Goal: Information Seeking & Learning: Find specific fact

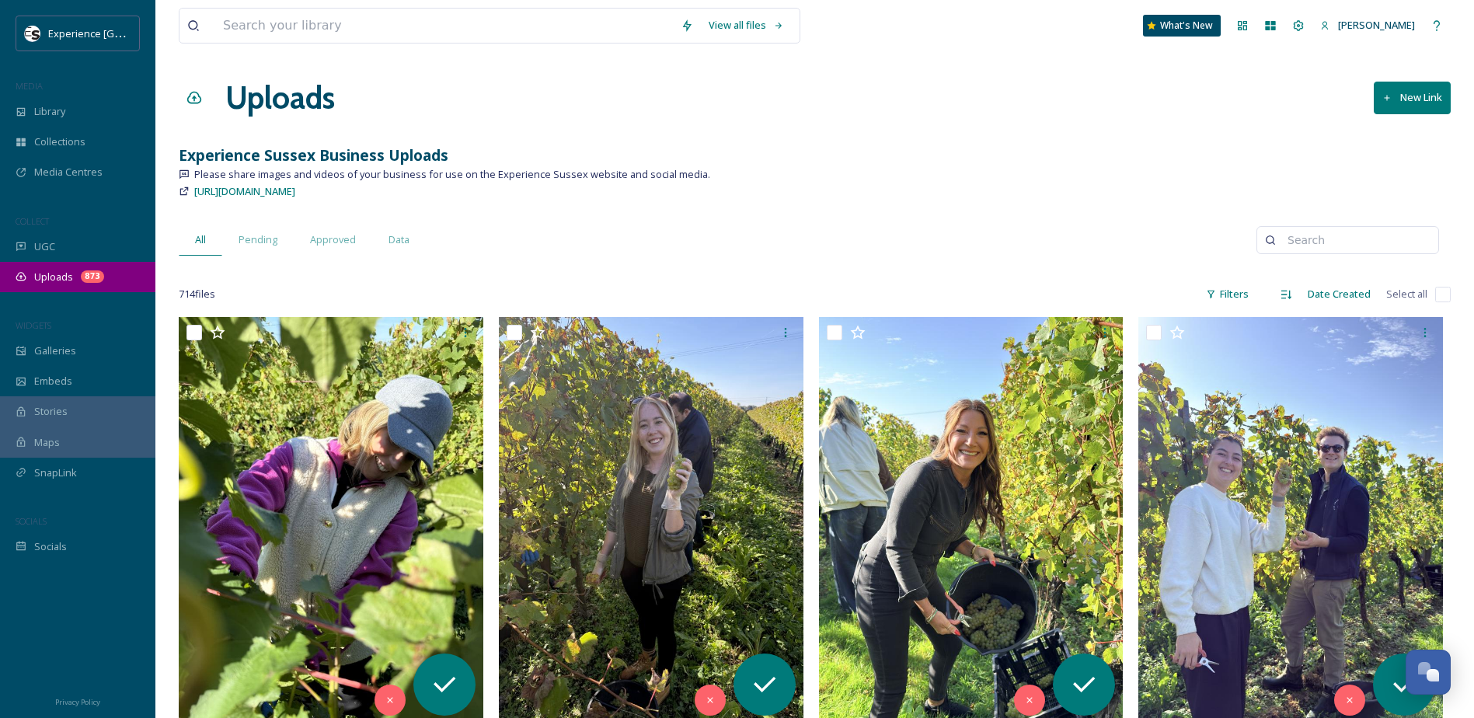
click at [60, 274] on span "Uploads" at bounding box center [53, 277] width 39 height 15
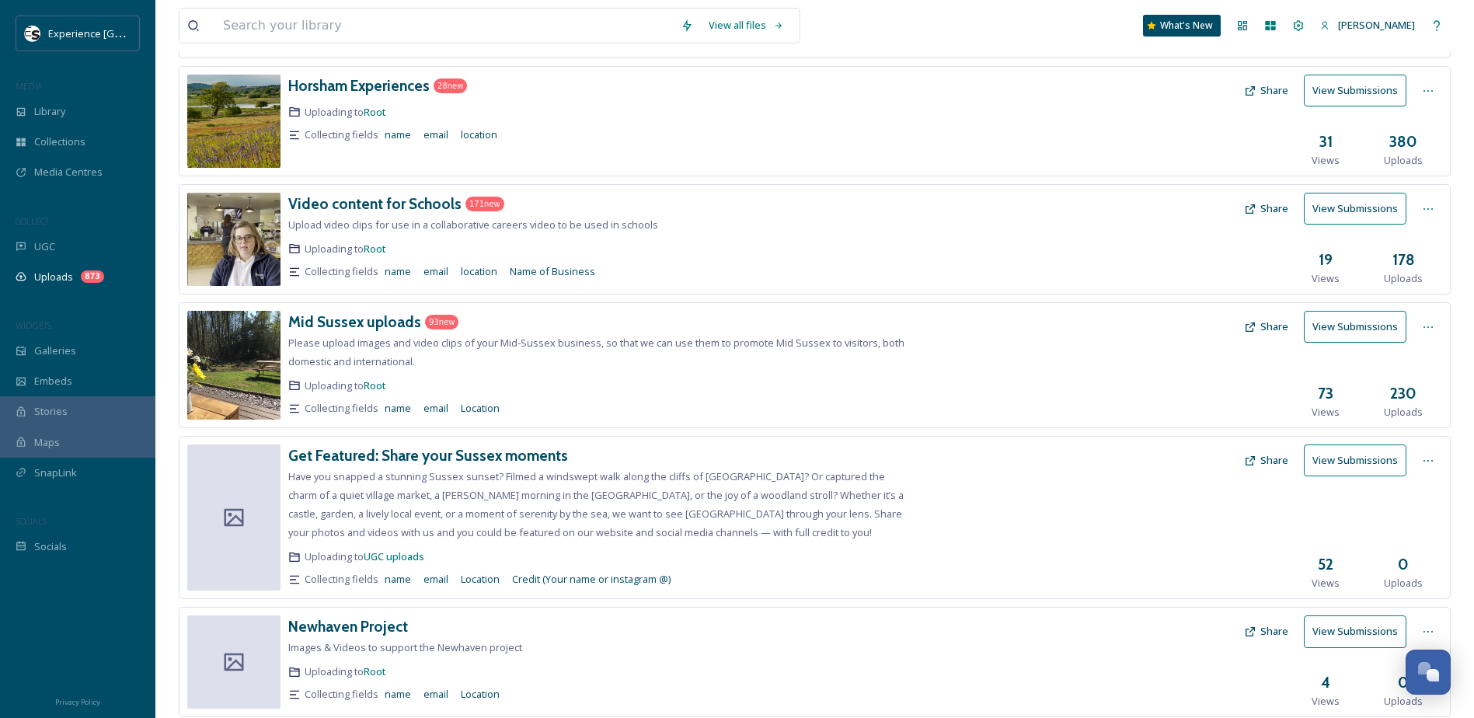
scroll to position [479, 0]
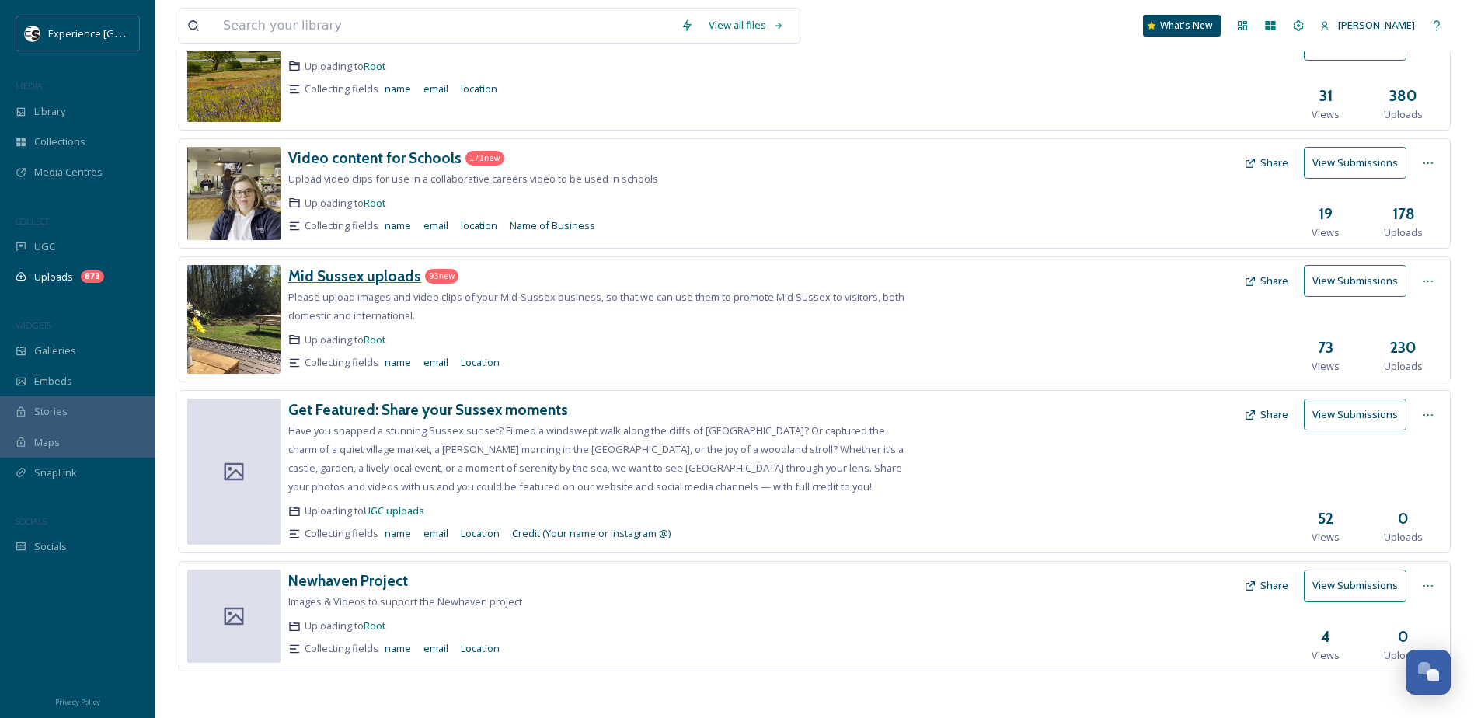
click at [368, 270] on h3 "Mid Sussex uploads" at bounding box center [354, 276] width 133 height 19
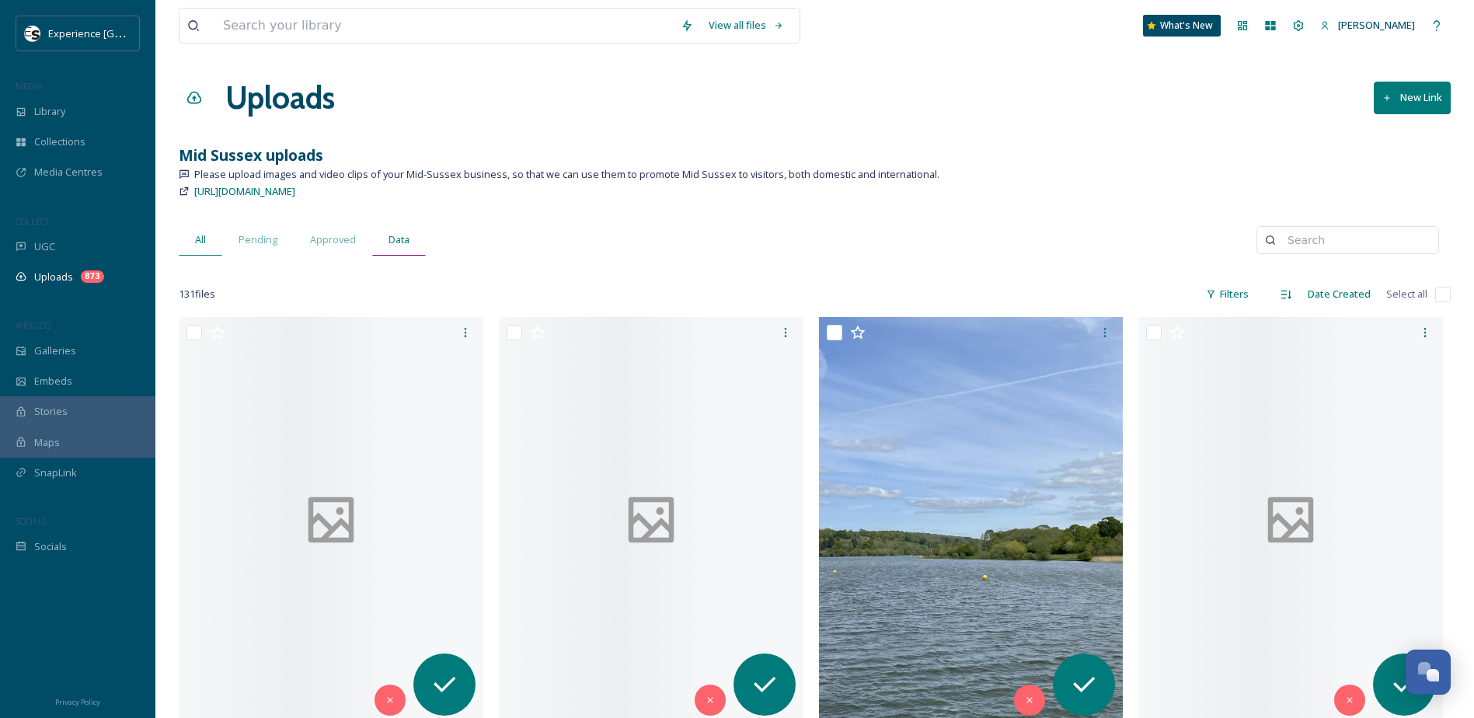
click at [404, 239] on span "Data" at bounding box center [399, 239] width 21 height 15
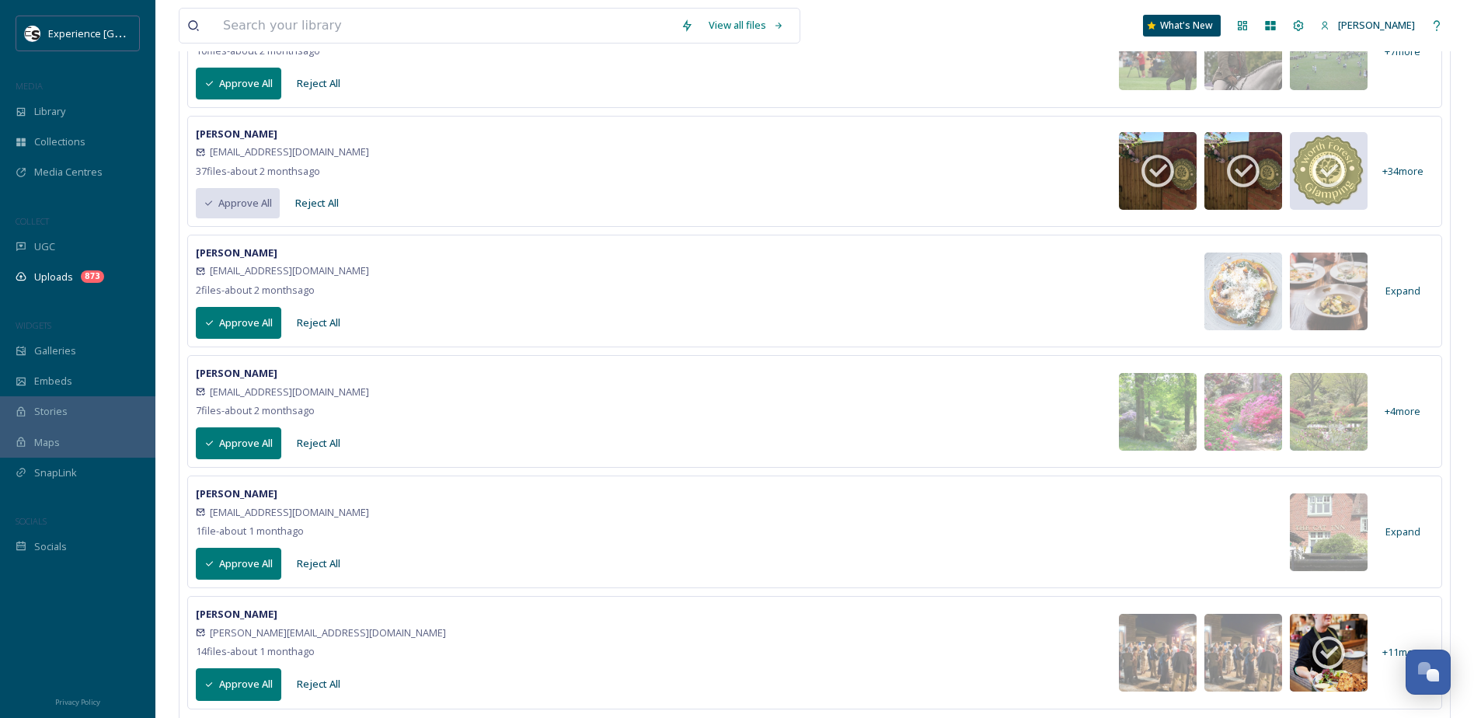
scroll to position [700, 0]
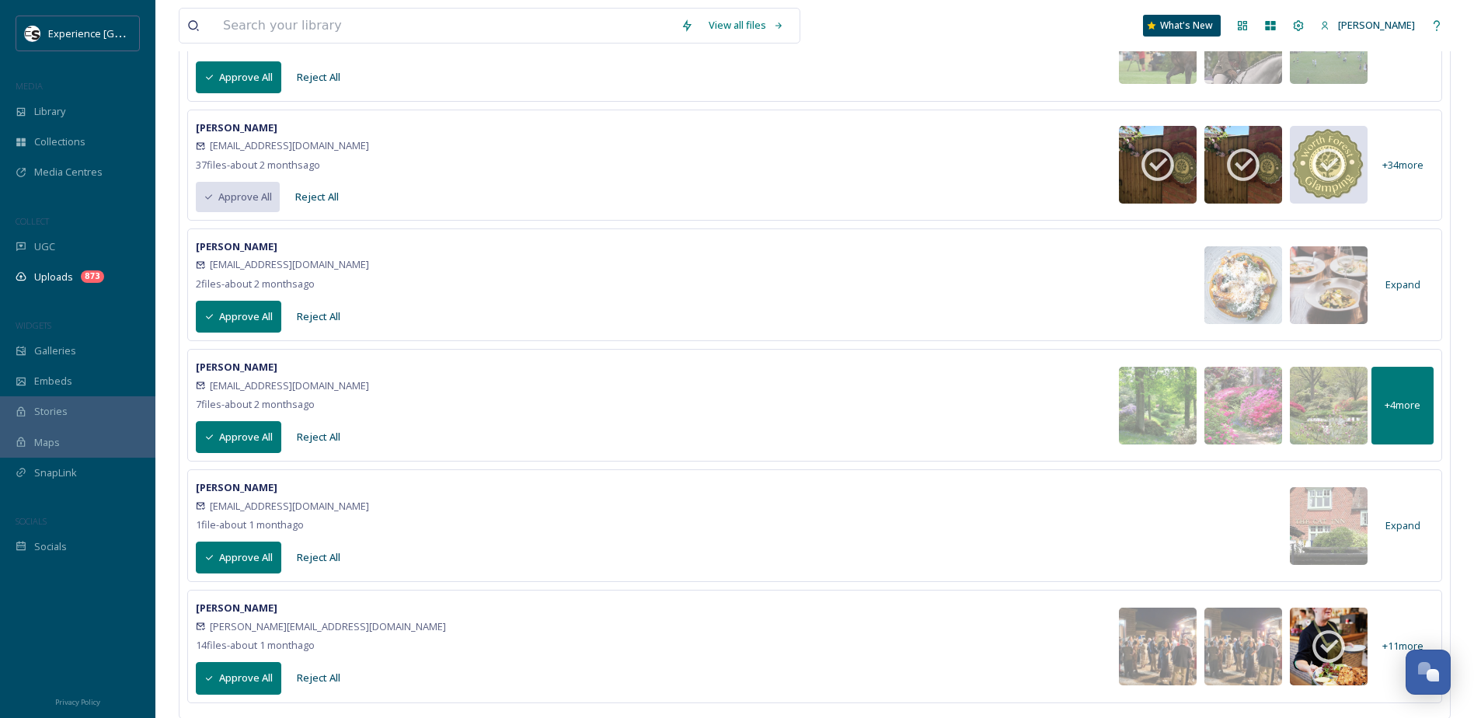
click at [1415, 409] on span "+ 4 more" at bounding box center [1403, 405] width 36 height 15
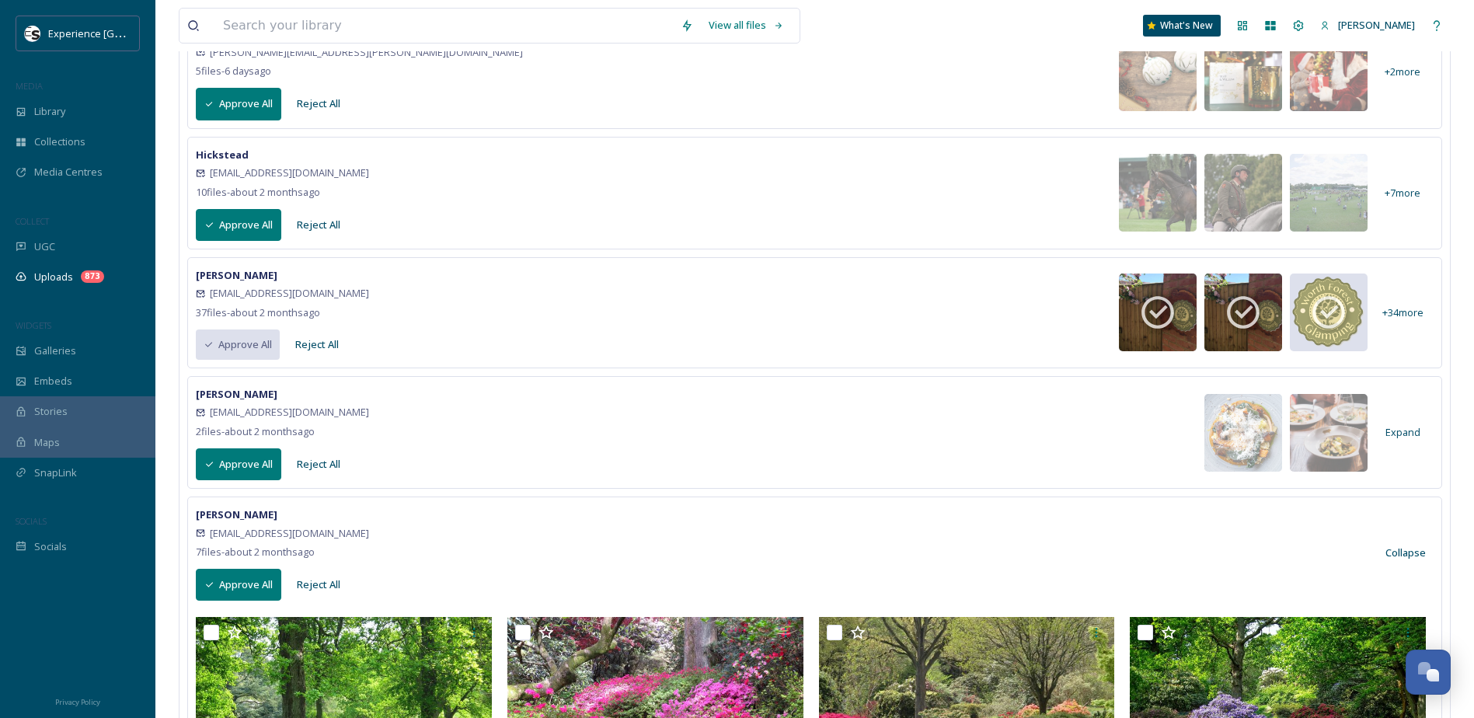
scroll to position [544, 0]
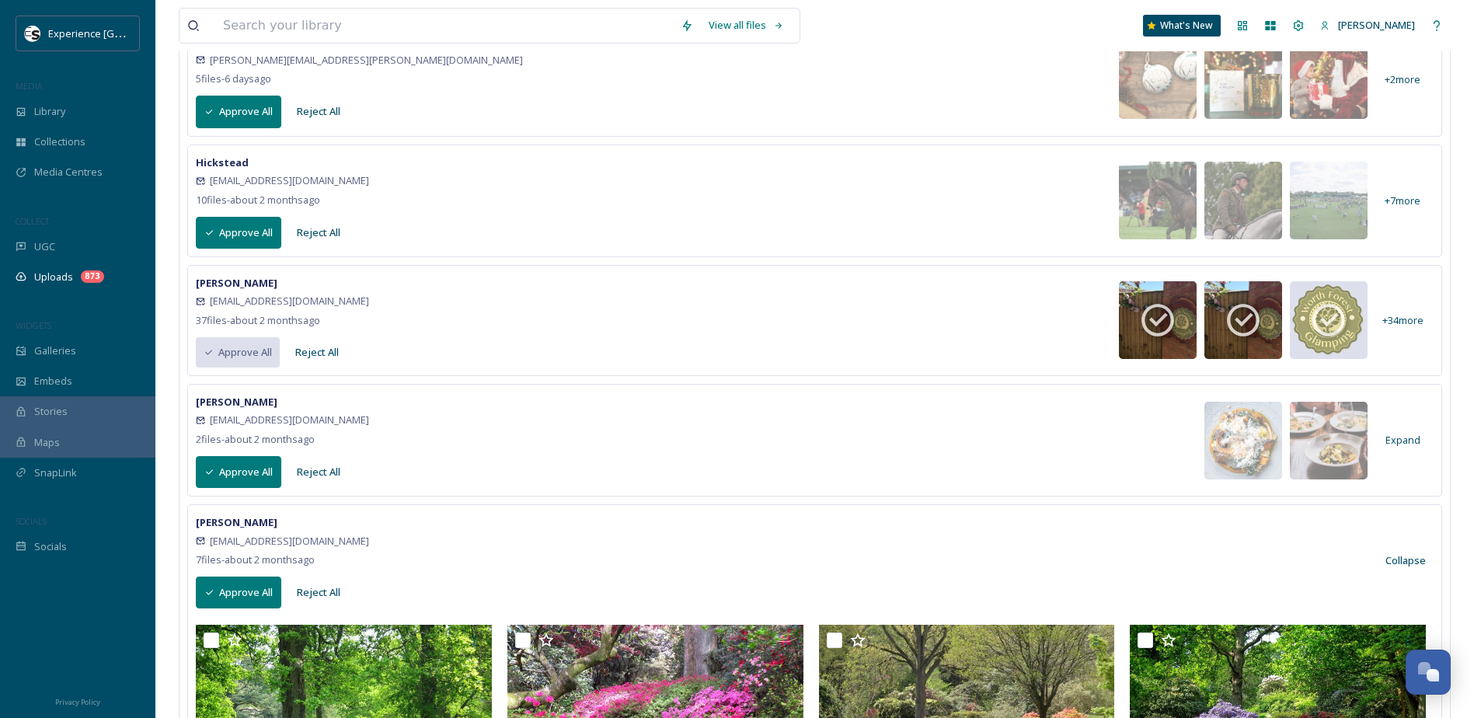
click at [827, 500] on div "[PERSON_NAME] [PERSON_NAME][EMAIL_ADDRESS][PERSON_NAME][DOMAIN_NAME] 19 file s …" at bounding box center [815, 554] width 1271 height 1558
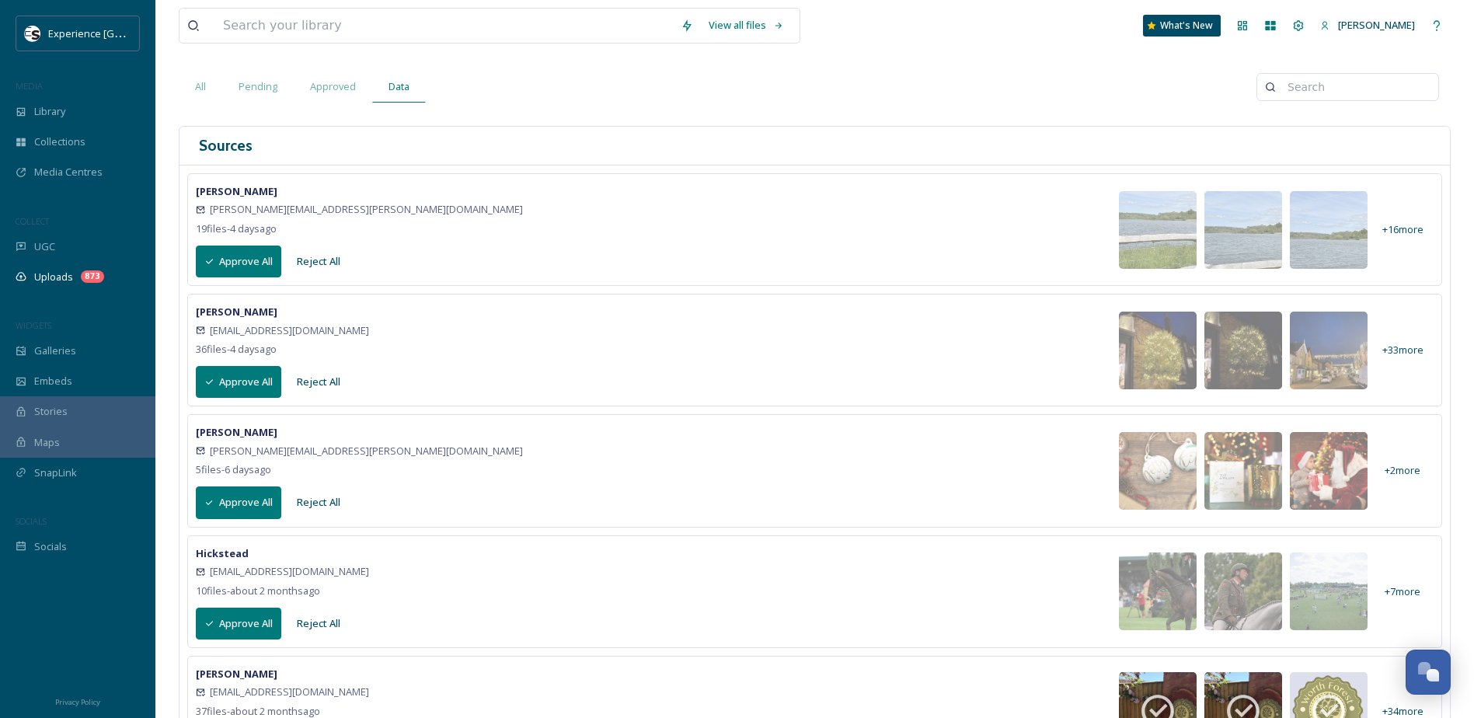
scroll to position [87, 0]
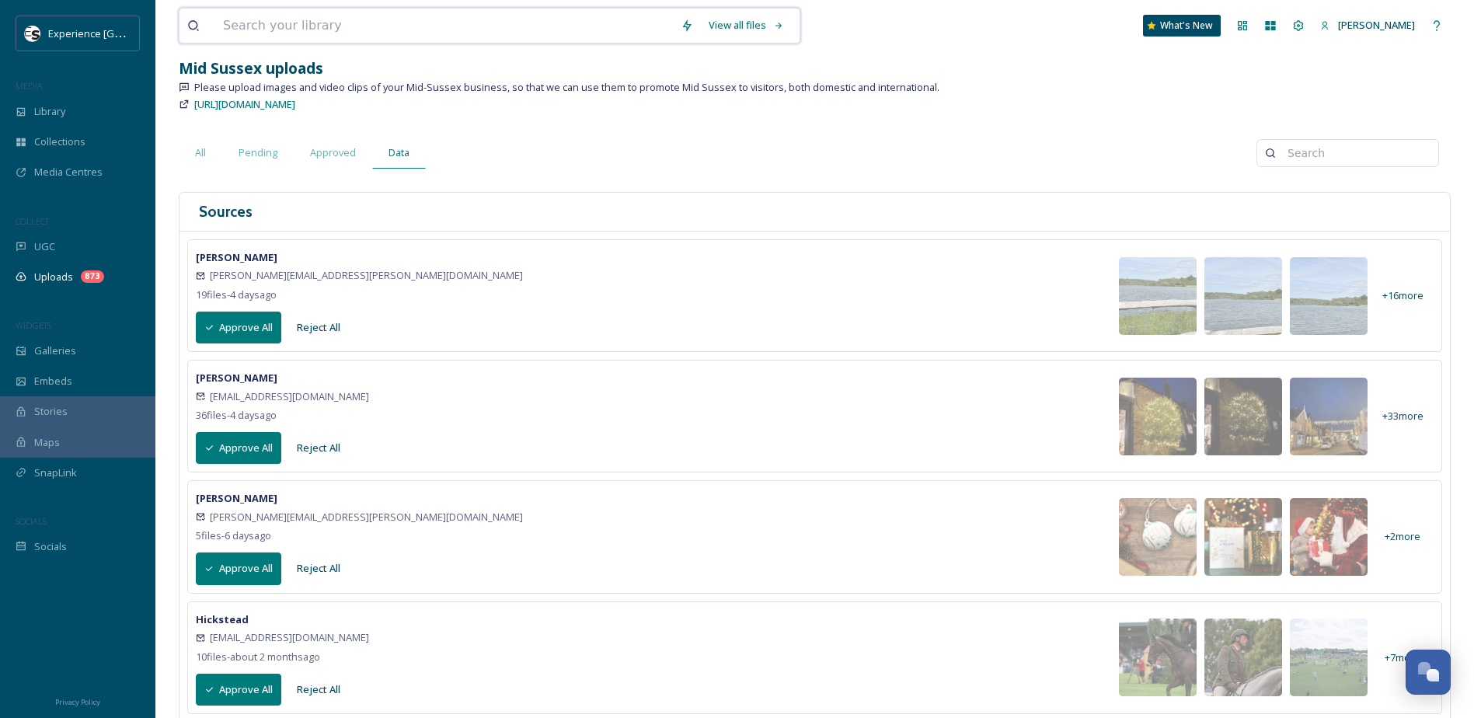
click at [311, 30] on input at bounding box center [444, 26] width 458 height 34
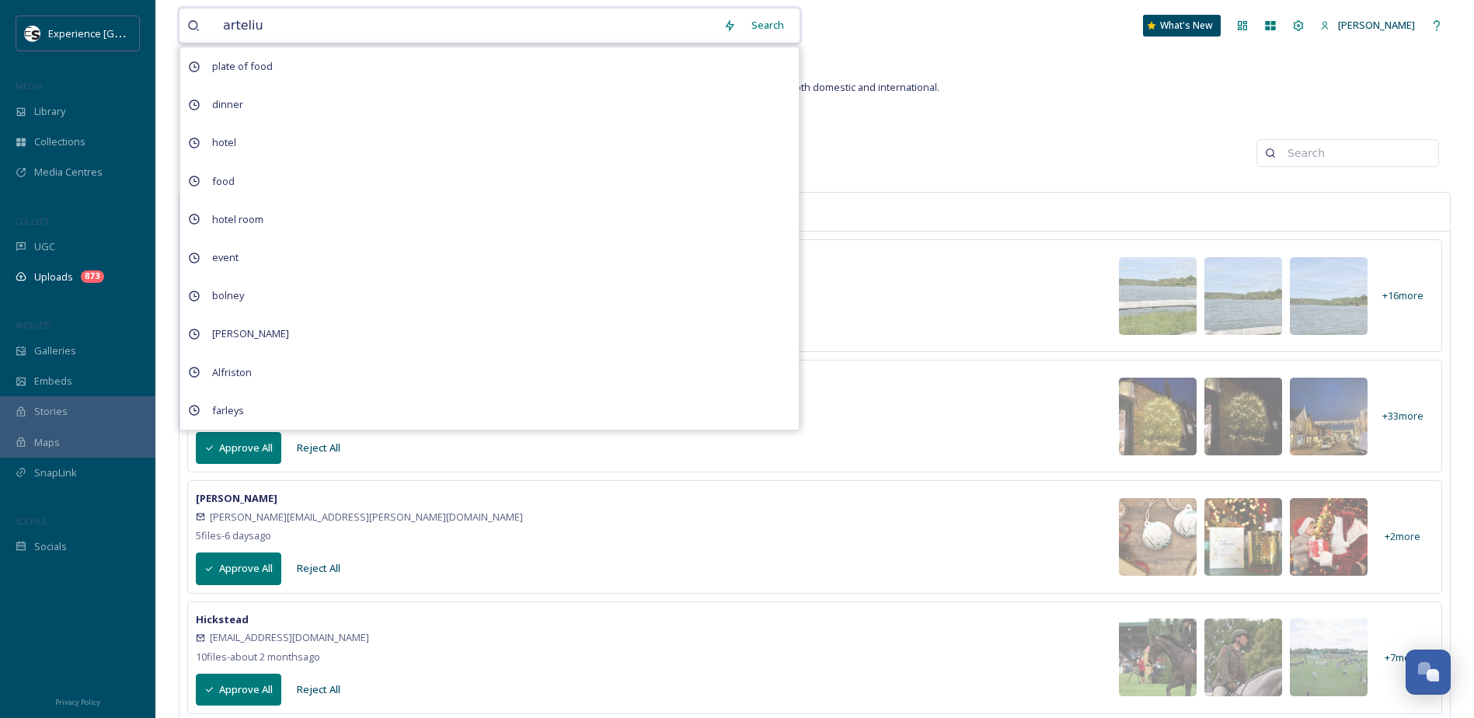
type input "artelium"
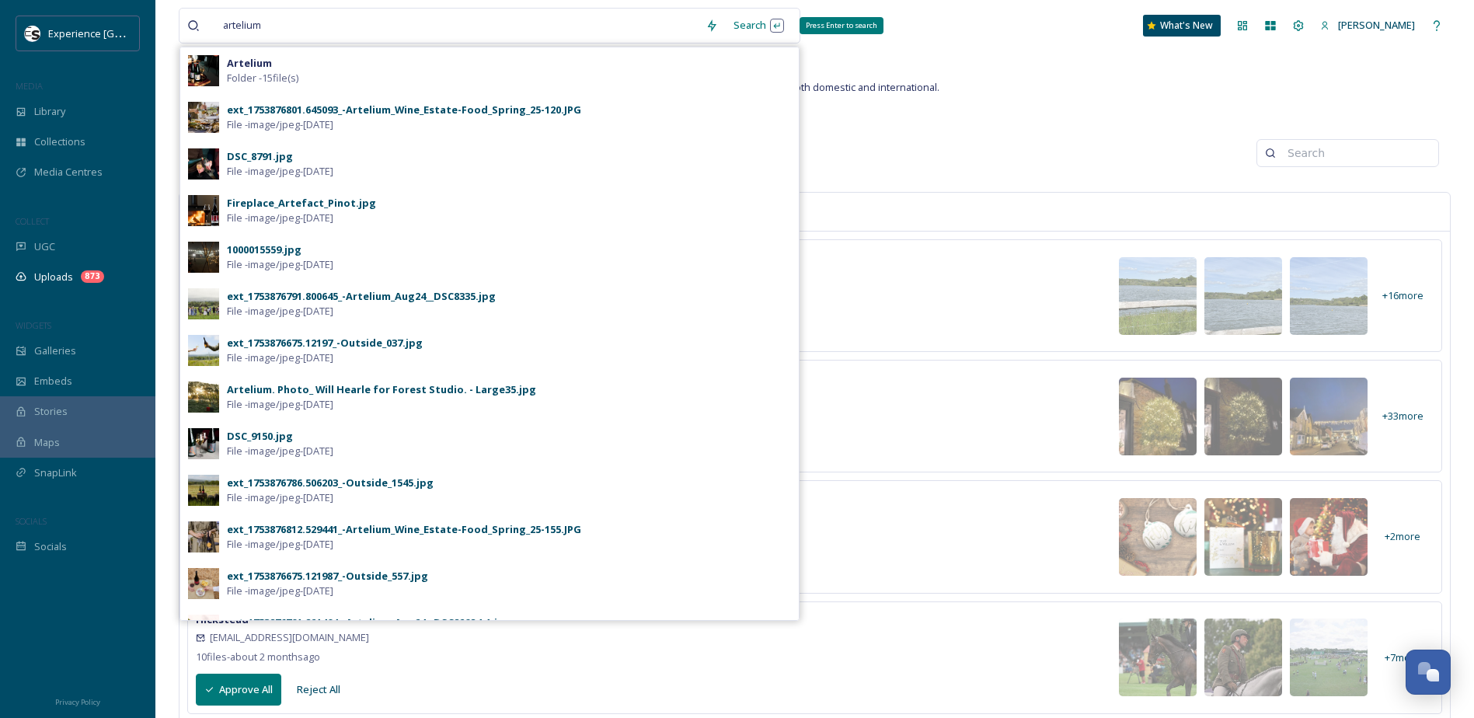
click at [755, 31] on div "Search Press Enter to search" at bounding box center [759, 25] width 66 height 30
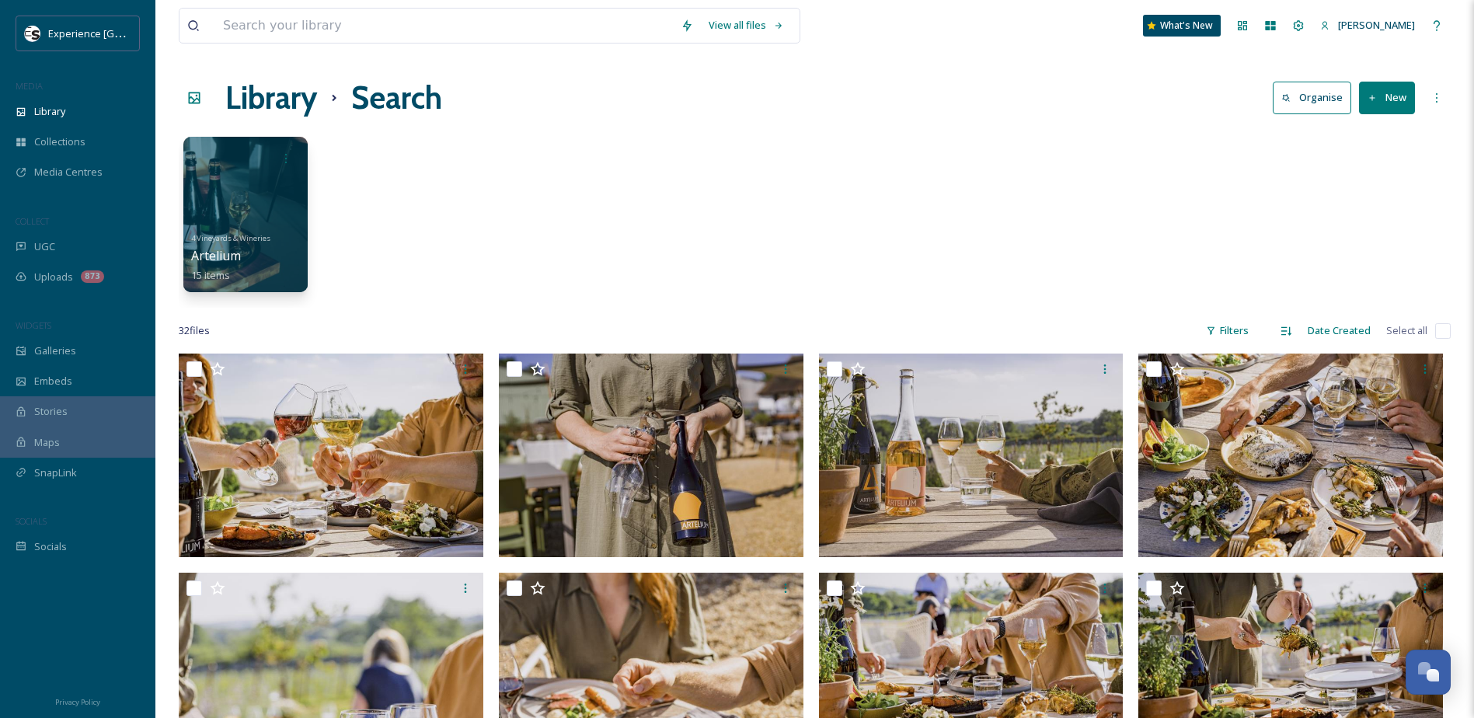
drag, startPoint x: 1258, startPoint y: 589, endPoint x: 1256, endPoint y: 353, distance: 236.3
click at [290, 30] on input at bounding box center [444, 26] width 458 height 34
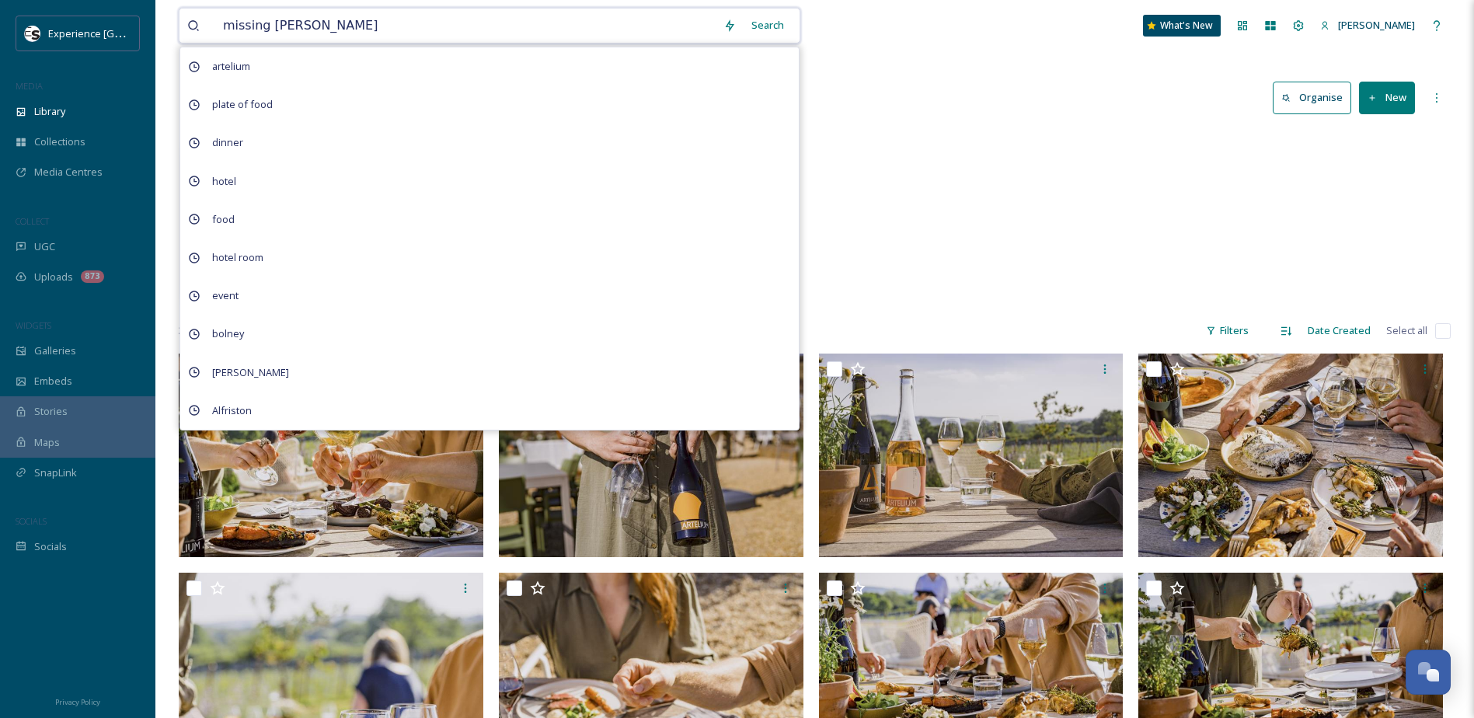
type input "missing link"
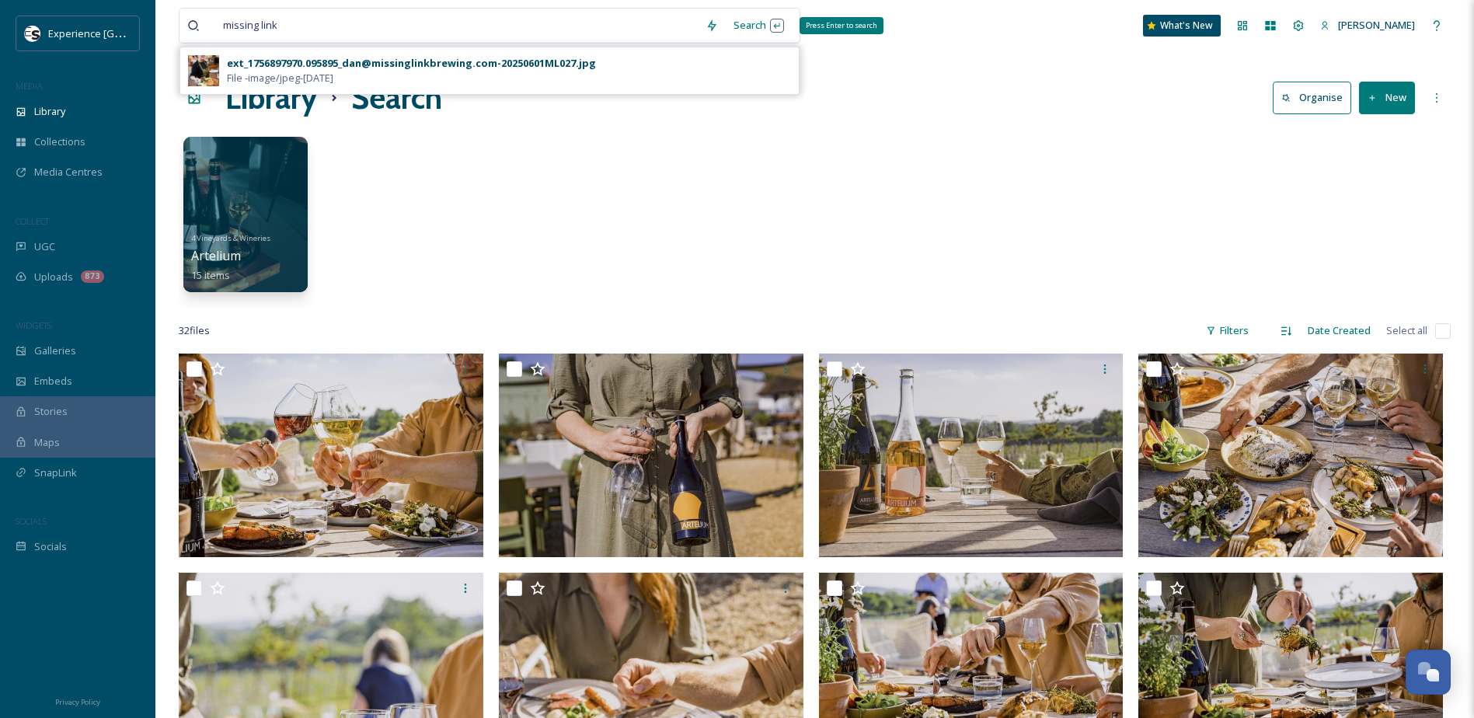
click at [759, 27] on div "Search Press Enter to search" at bounding box center [759, 25] width 66 height 30
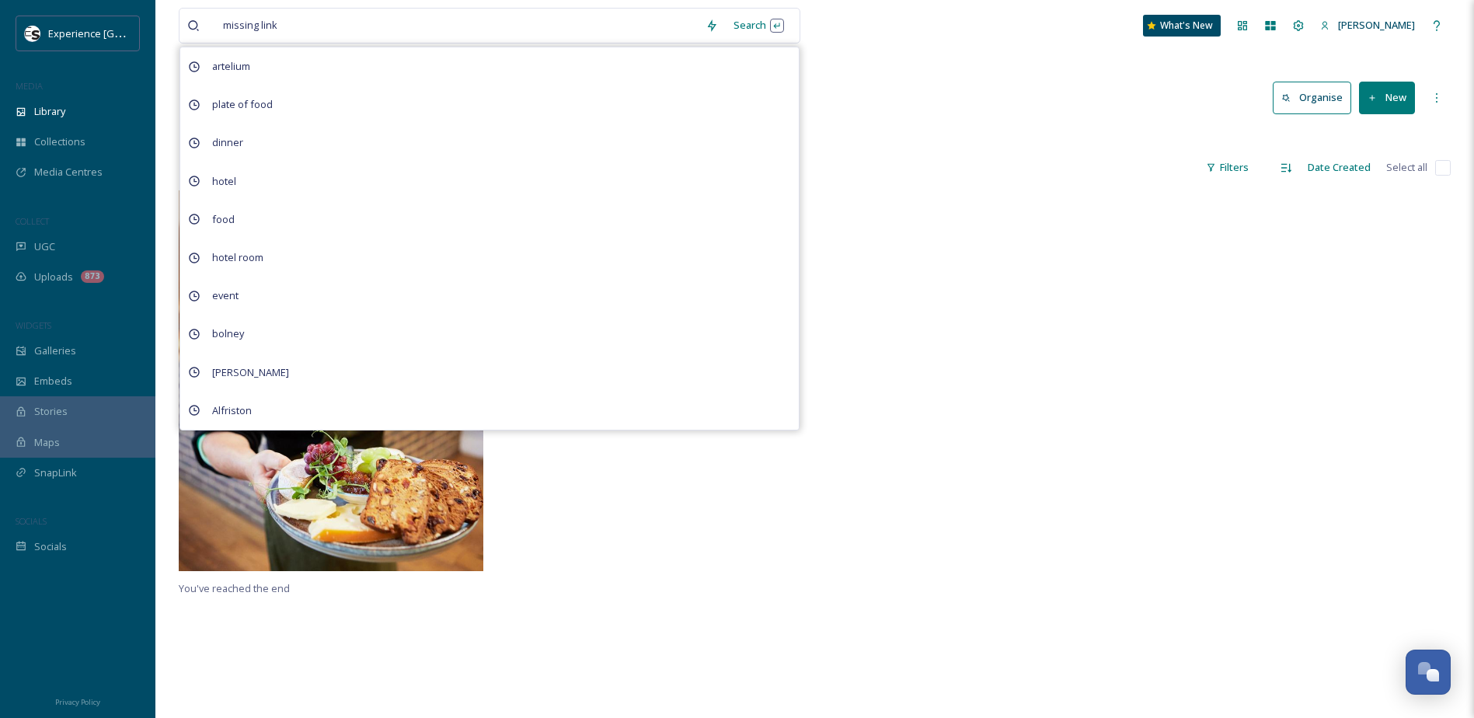
click at [655, 562] on div at bounding box center [655, 384] width 312 height 389
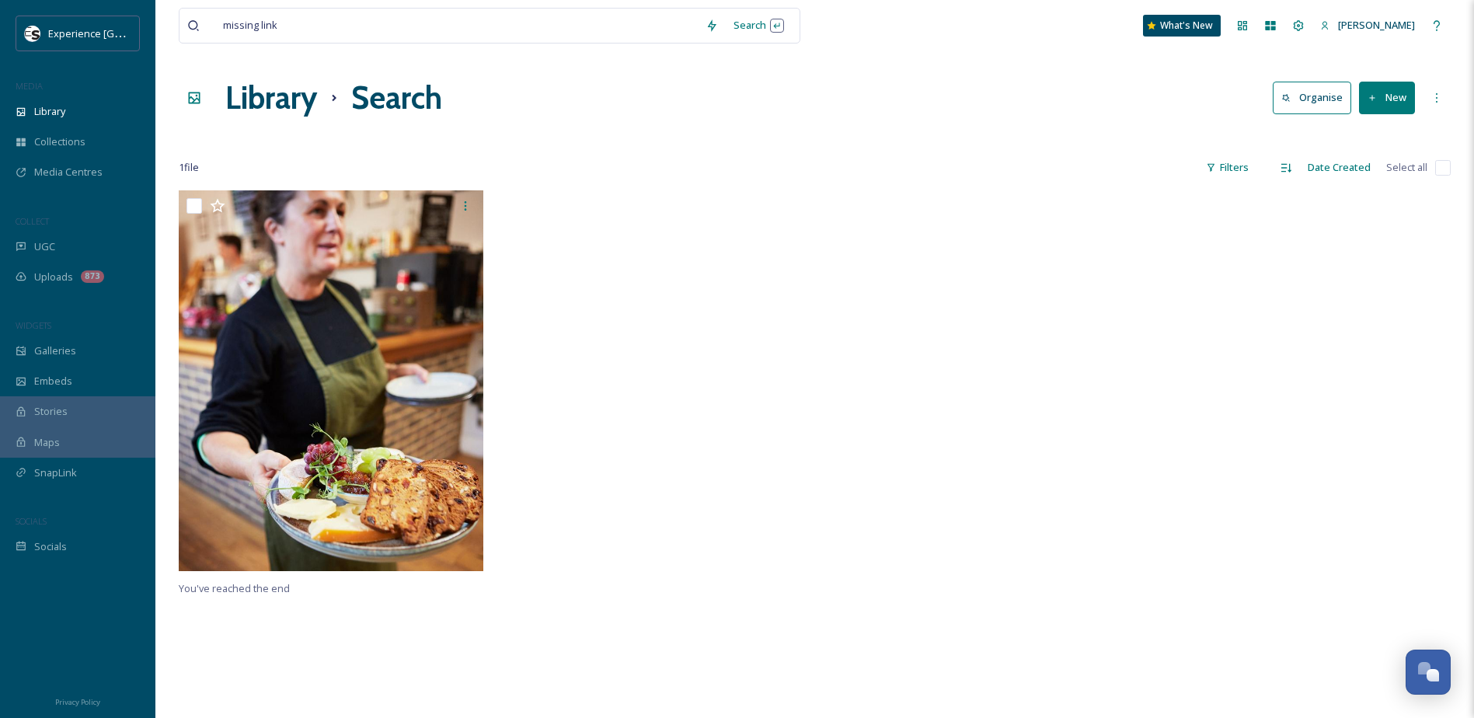
click at [263, 132] on div at bounding box center [815, 137] width 1272 height 16
click at [638, 434] on div at bounding box center [655, 384] width 312 height 389
drag, startPoint x: 309, startPoint y: 19, endPoint x: 106, endPoint y: 10, distance: 203.1
click at [106, 10] on div "Experience Sussex MEDIA Library Collections Media Centres COLLECT UGC Uploads 8…" at bounding box center [737, 454] width 1474 height 909
type input "m"
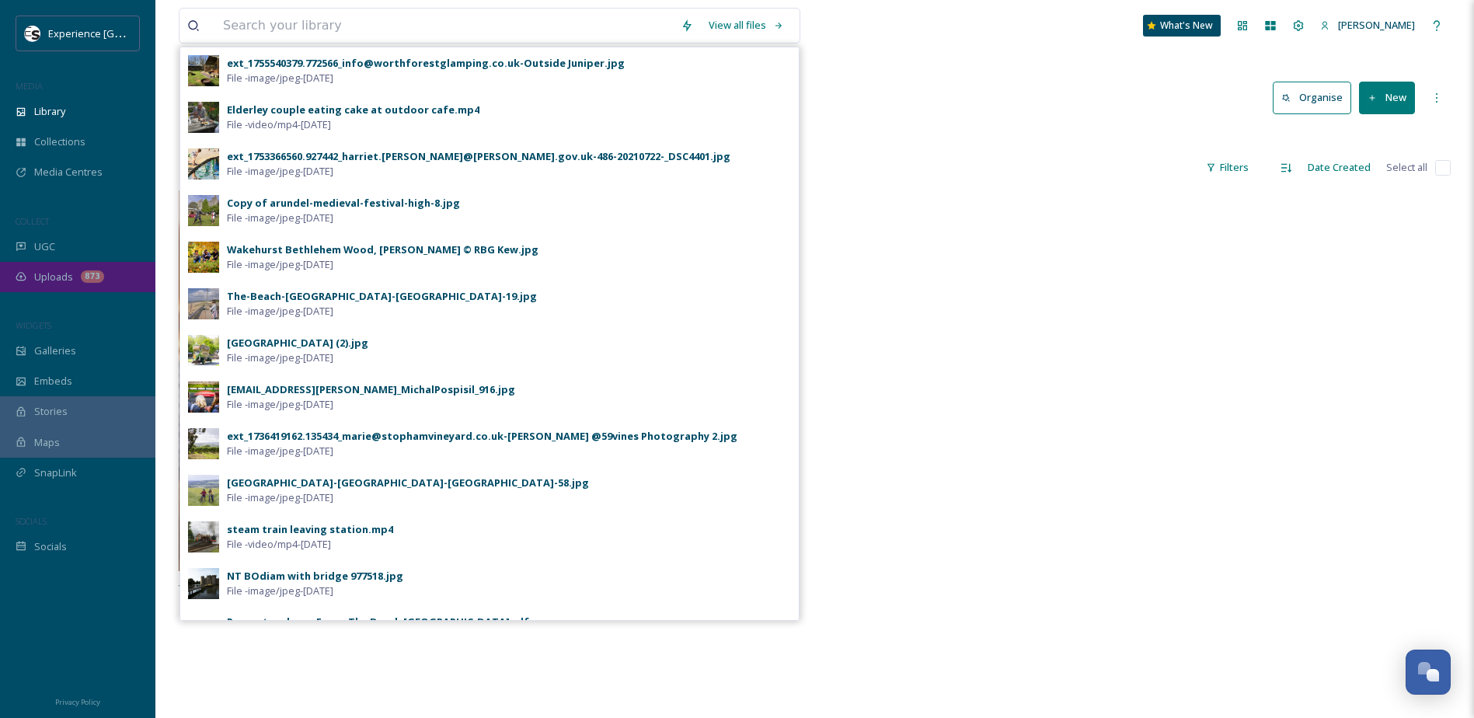
click at [65, 267] on div "Uploads 873" at bounding box center [77, 277] width 155 height 30
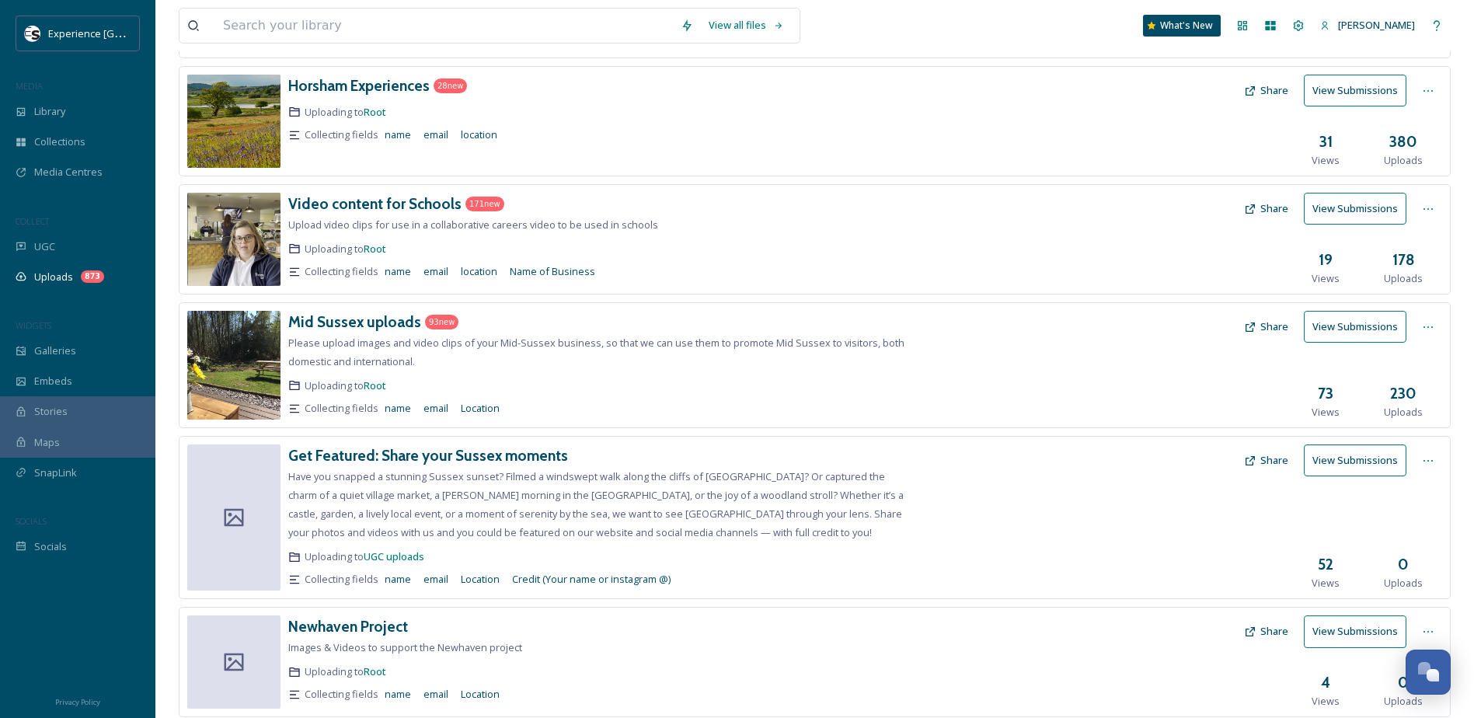
scroll to position [479, 0]
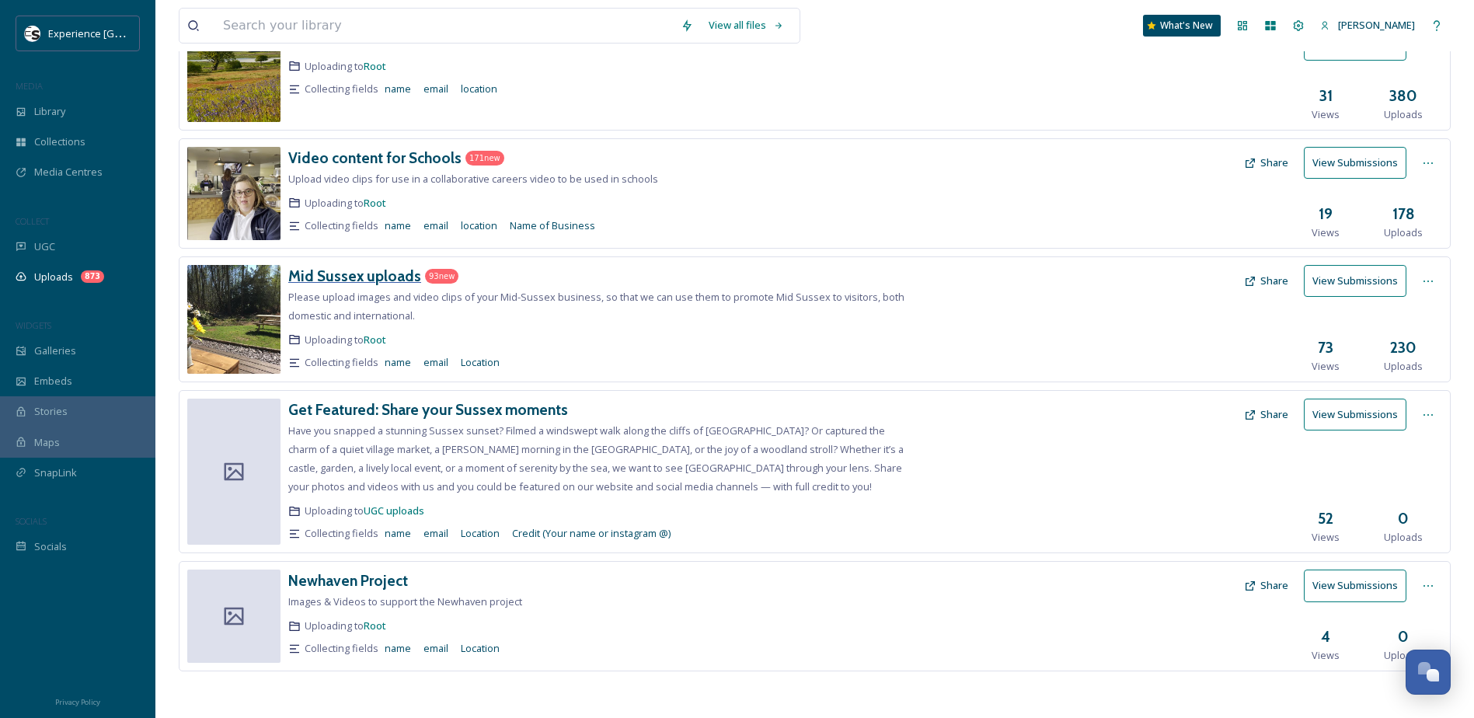
click at [344, 277] on h3 "Mid Sussex uploads" at bounding box center [354, 276] width 133 height 19
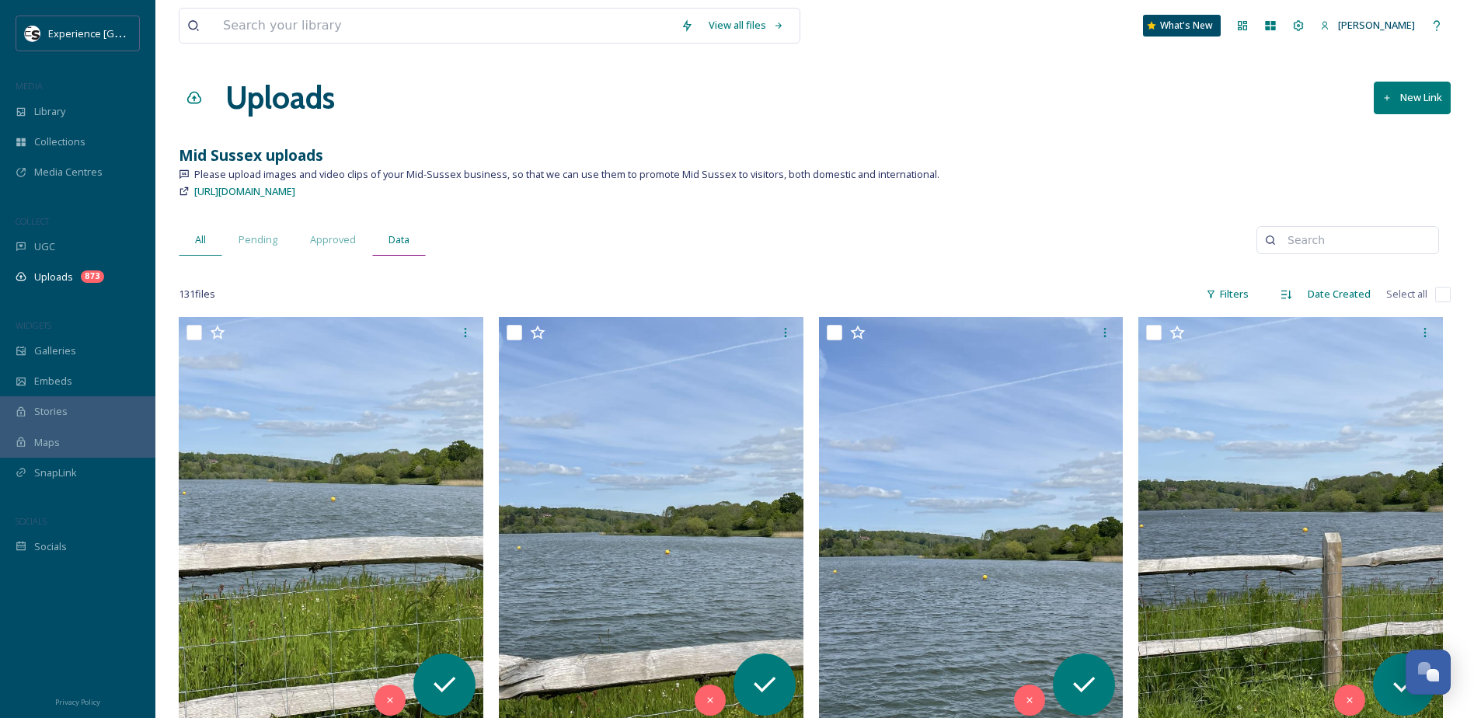
click at [397, 244] on span "Data" at bounding box center [399, 239] width 21 height 15
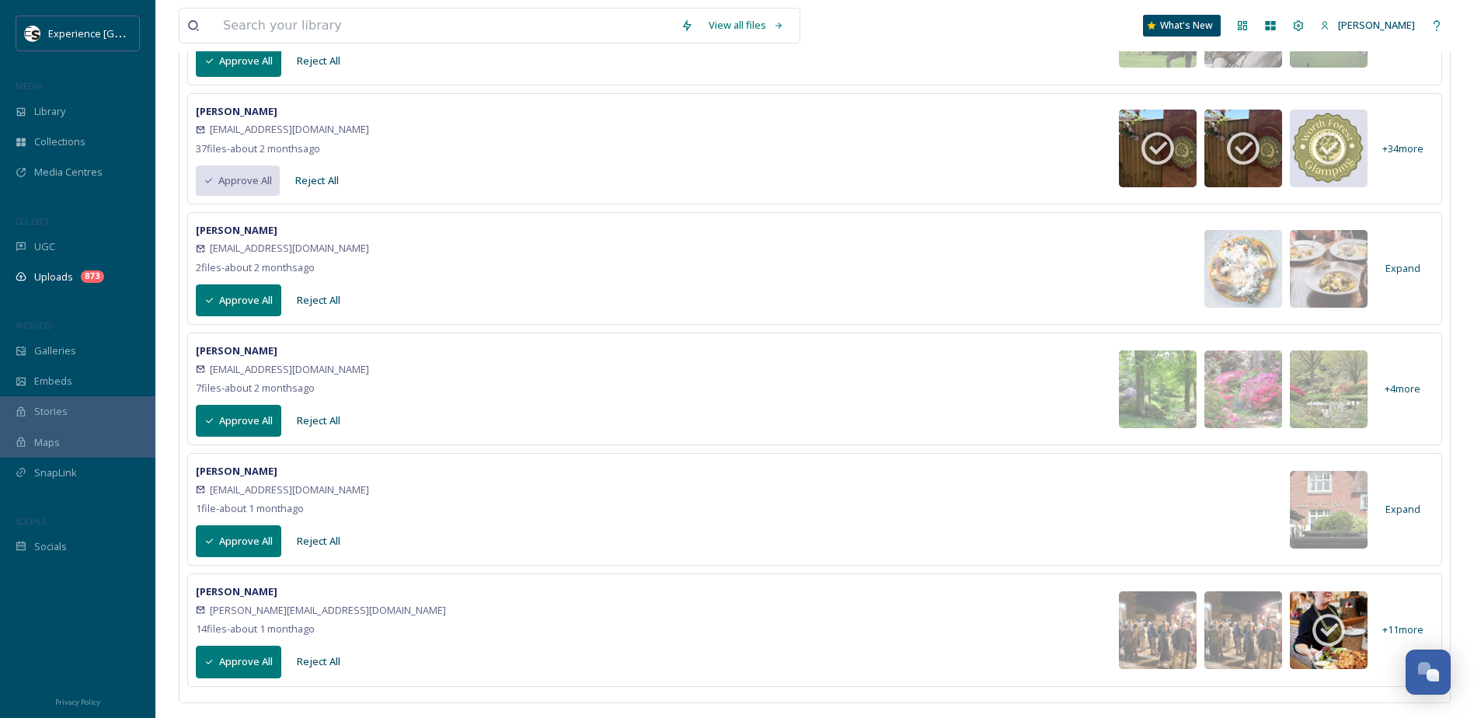
scroll to position [717, 0]
click at [1401, 633] on span "+ 11 more" at bounding box center [1403, 629] width 41 height 15
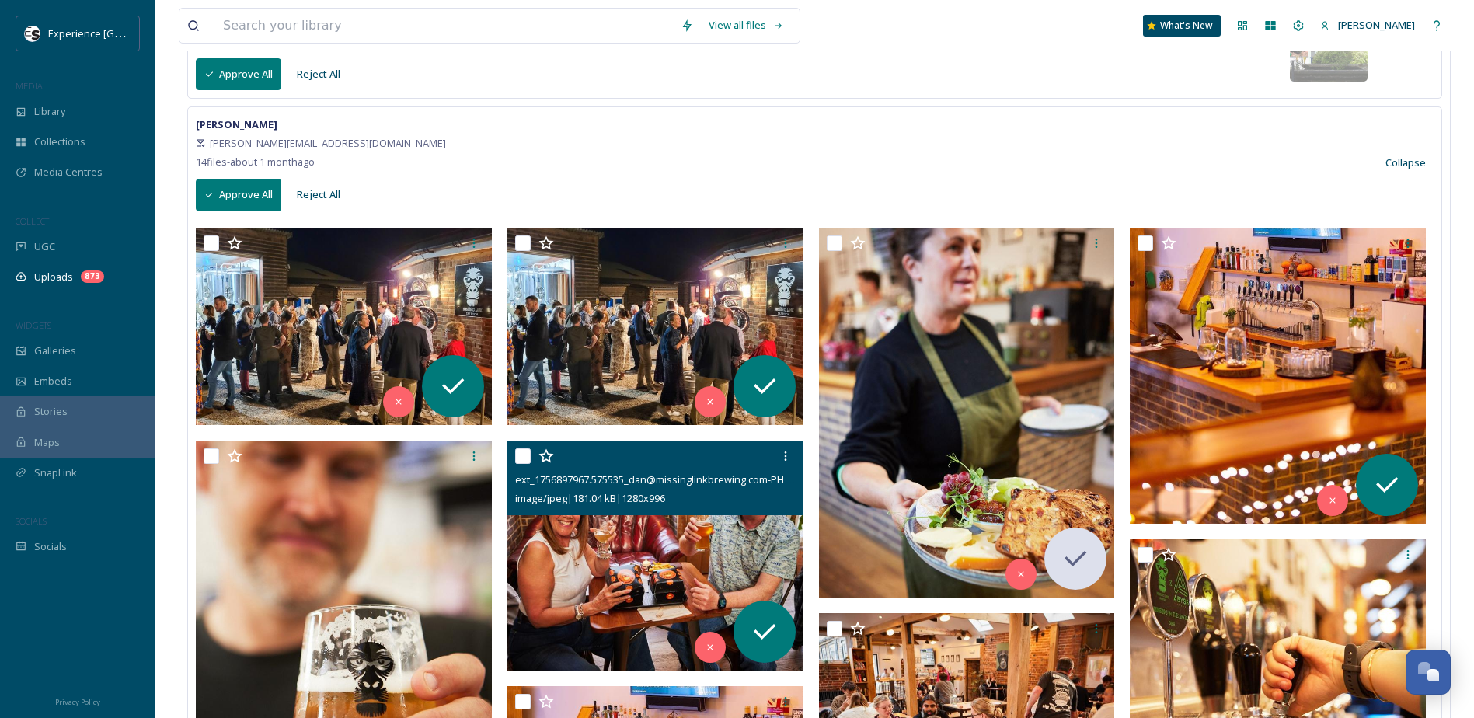
scroll to position [1261, 0]
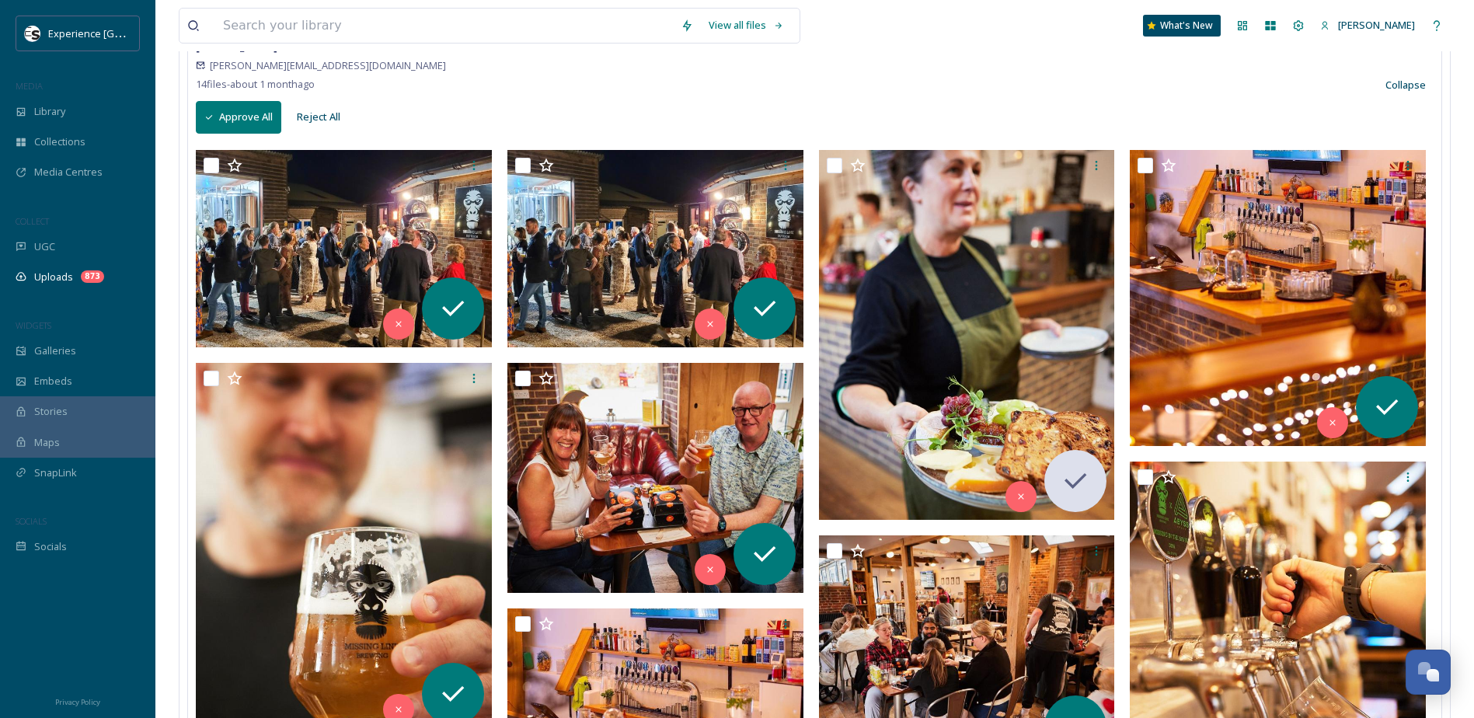
click at [773, 100] on div "[PERSON_NAME] [PERSON_NAME][EMAIL_ADDRESS][DOMAIN_NAME] 14 file s - about [DATE…" at bounding box center [815, 85] width 1238 height 96
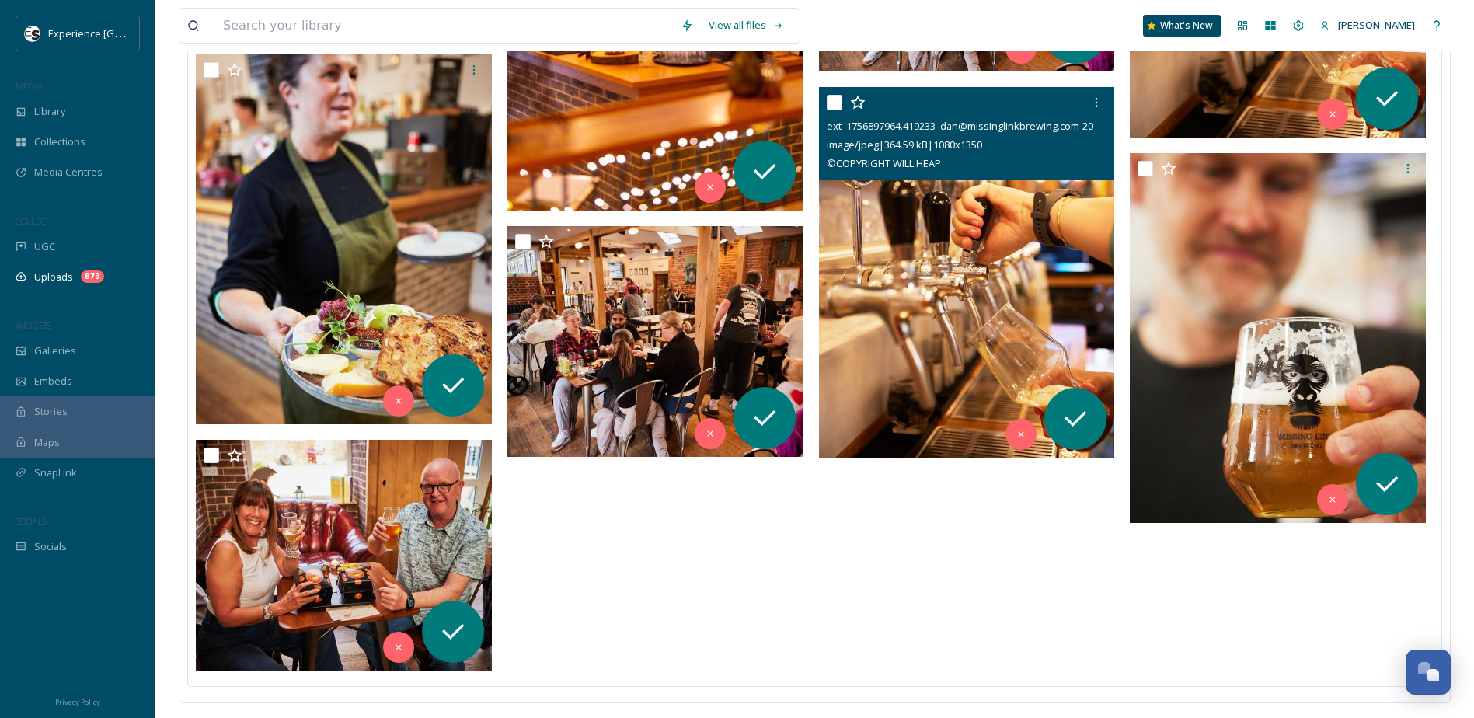
scroll to position [1956, 0]
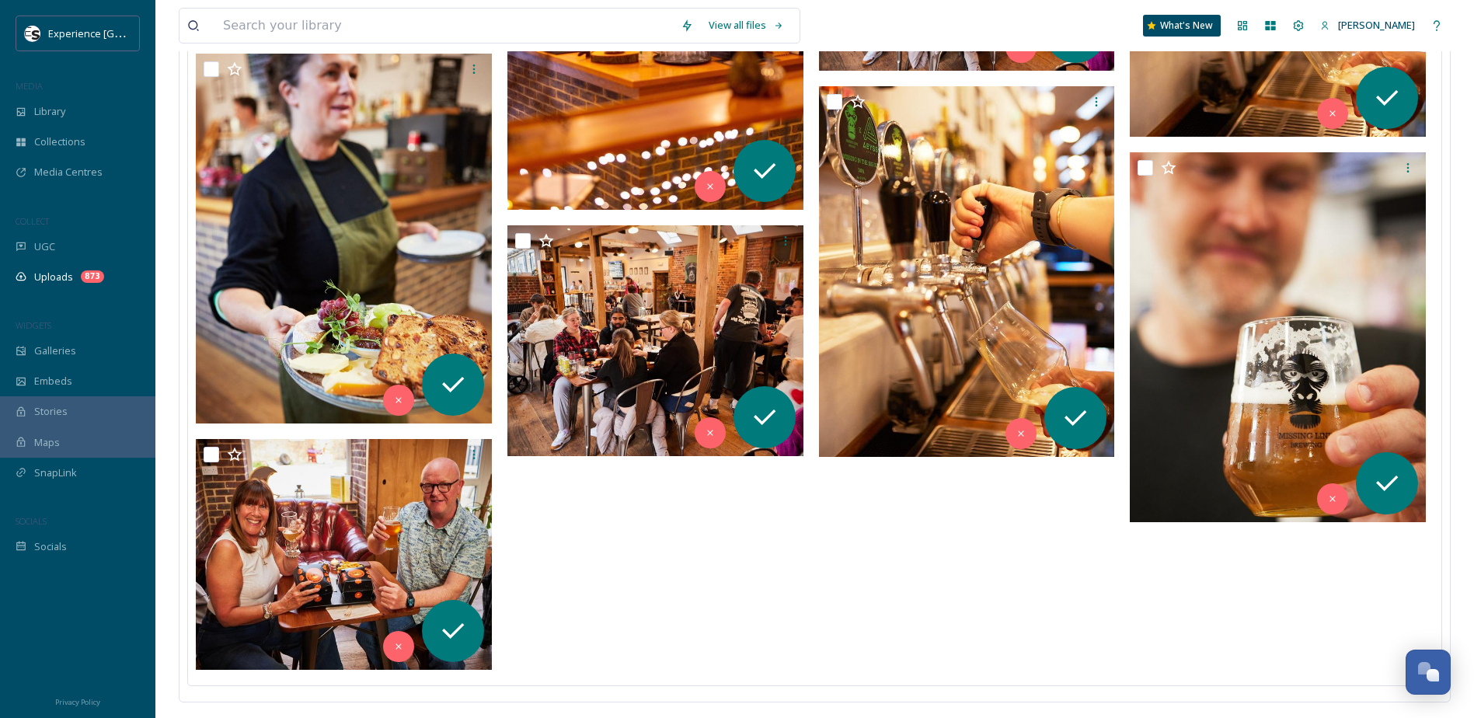
click at [975, 554] on div at bounding box center [971, 66] width 304 height 1223
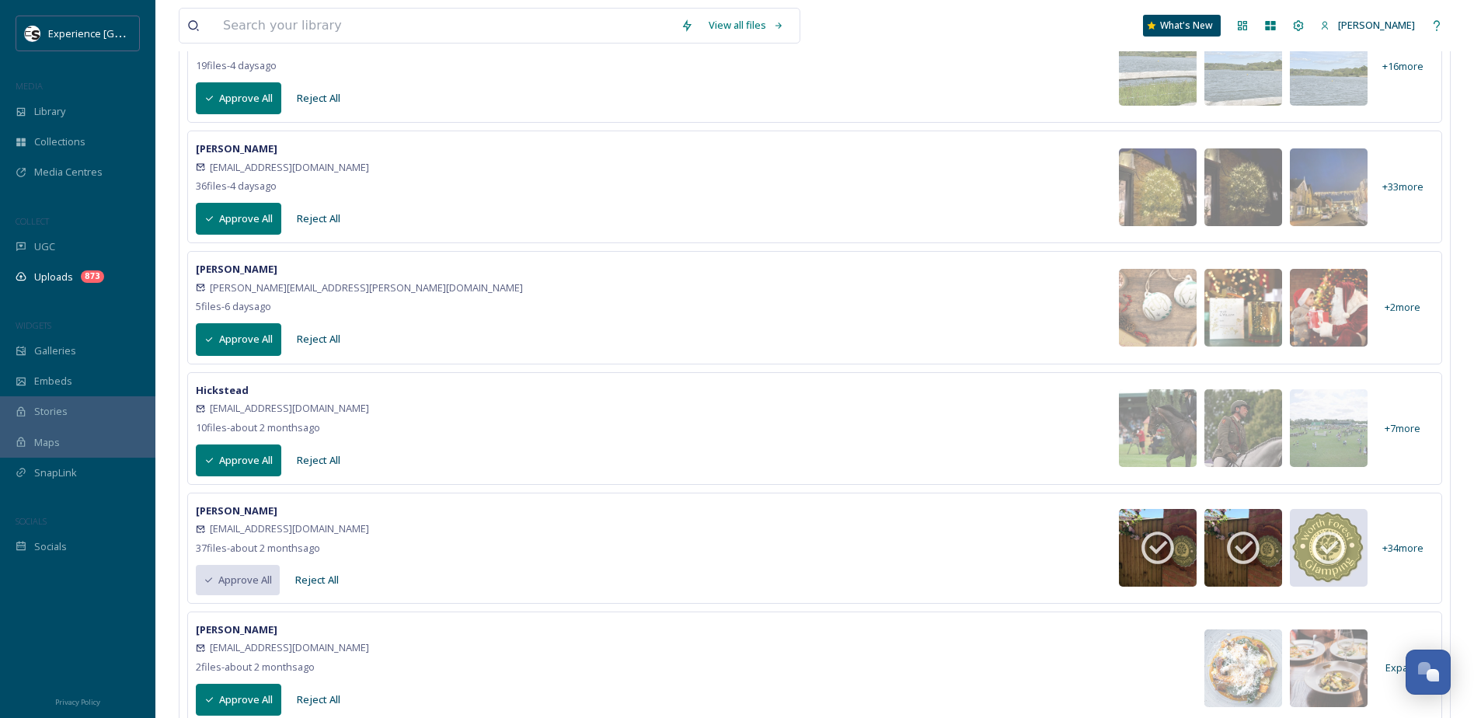
scroll to position [12, 0]
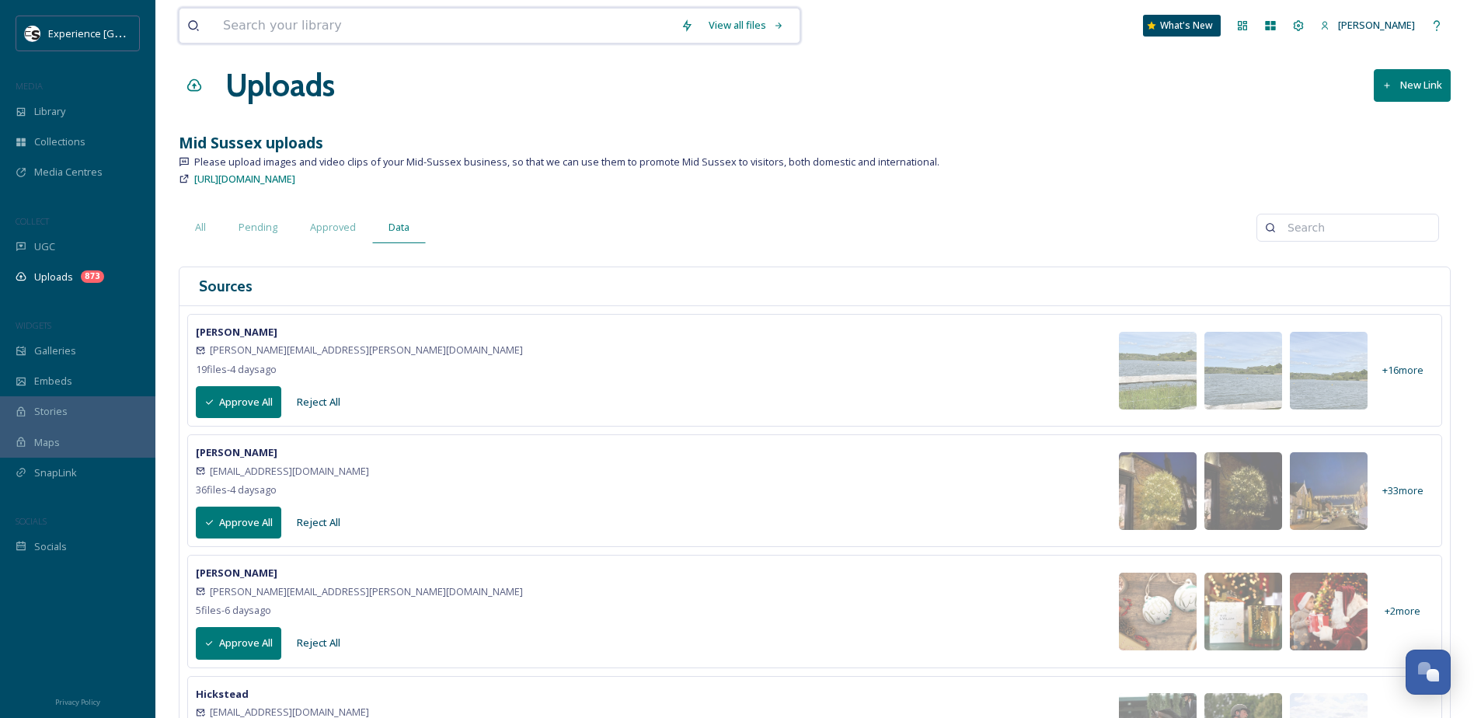
click at [338, 19] on input at bounding box center [444, 26] width 458 height 34
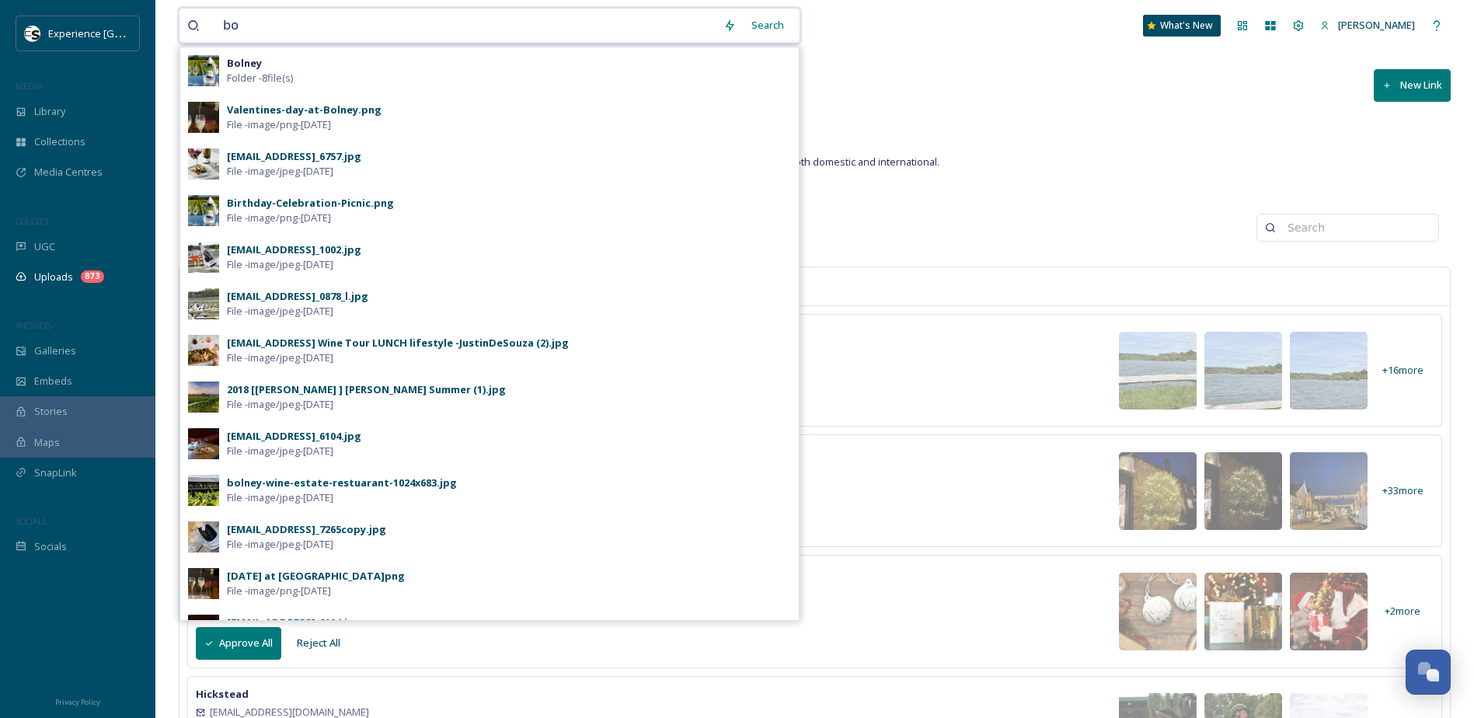
type input "b"
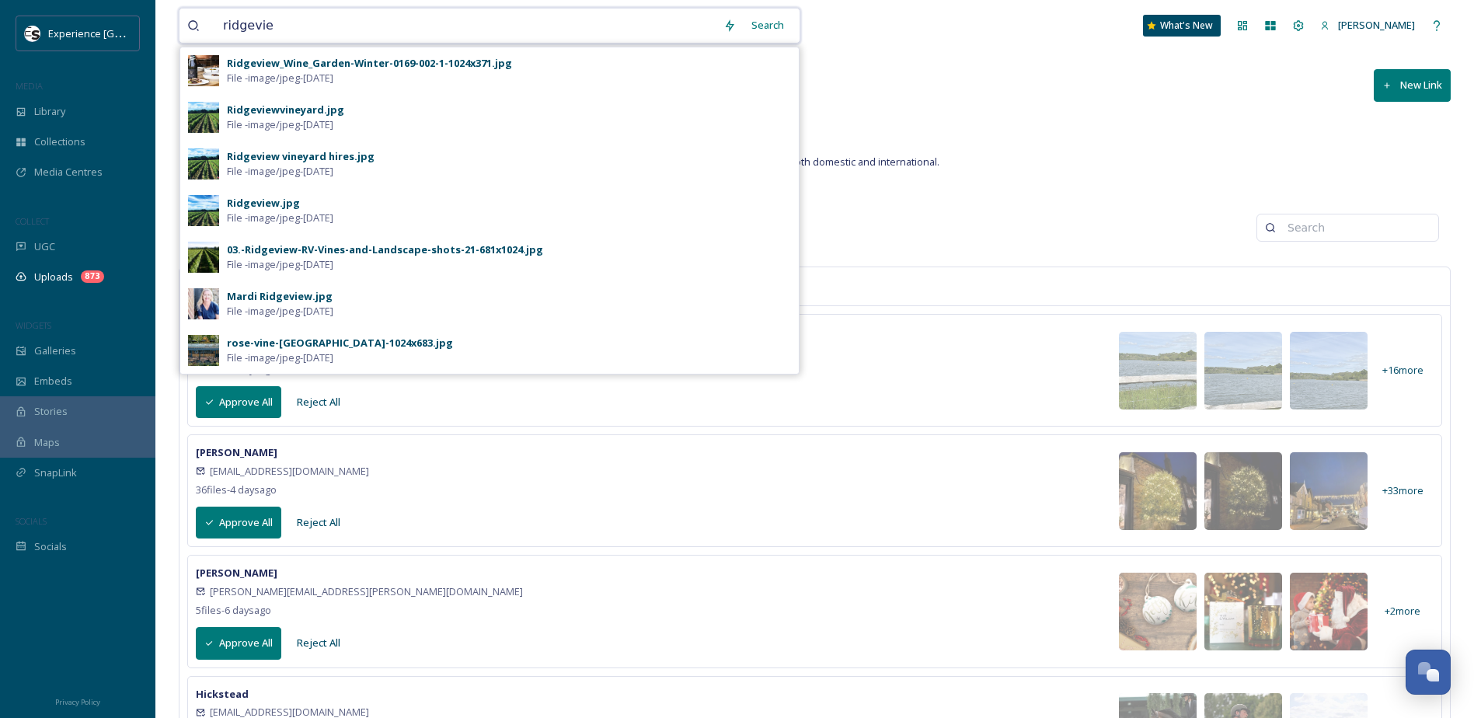
type input "ridgeview"
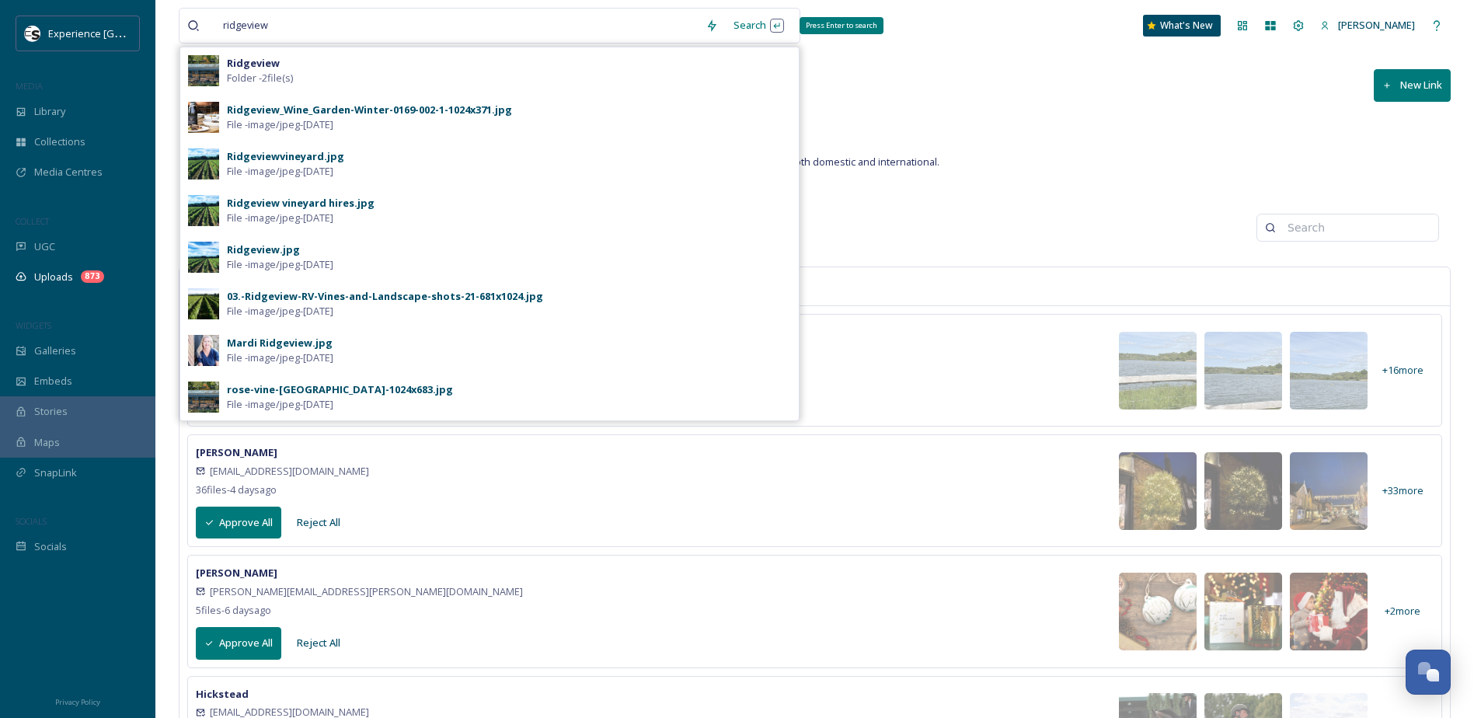
click at [738, 28] on div "Search Press Enter to search" at bounding box center [759, 25] width 66 height 30
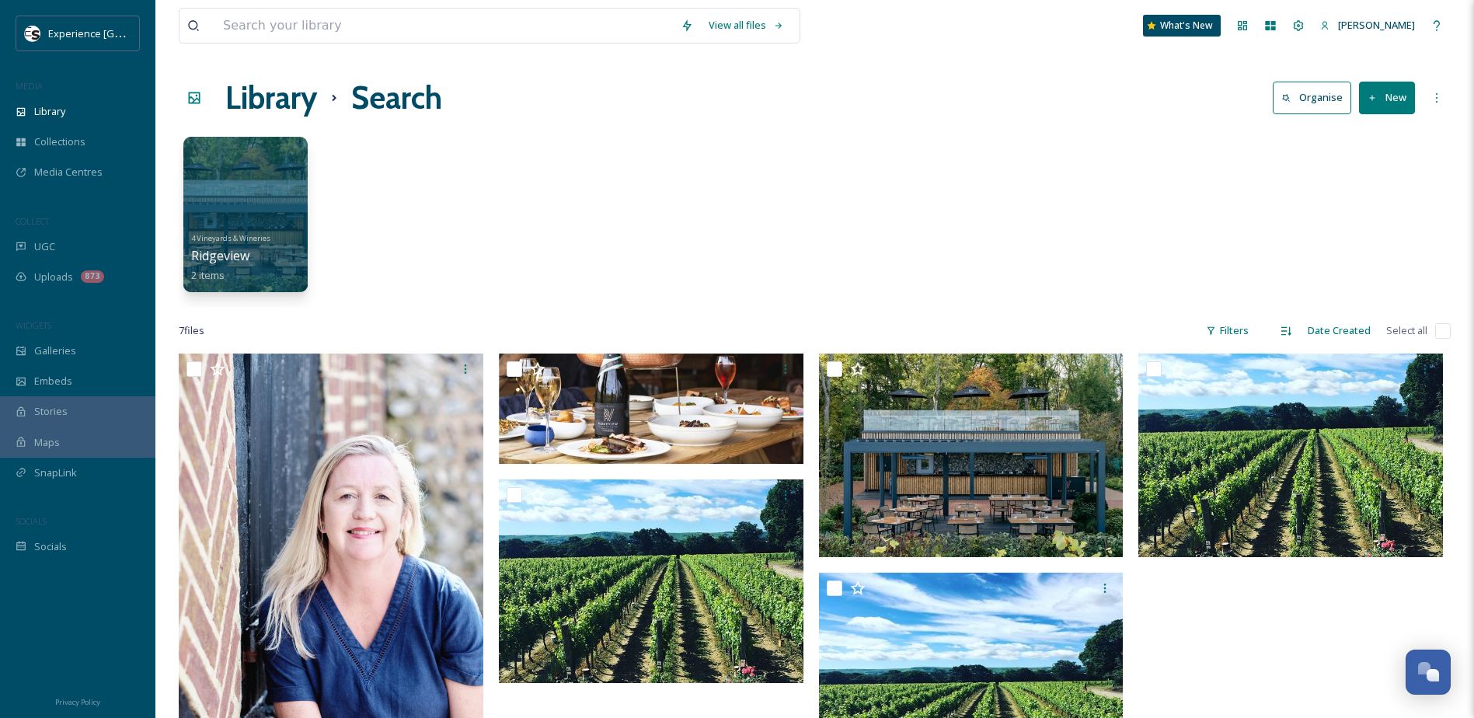
scroll to position [78, 0]
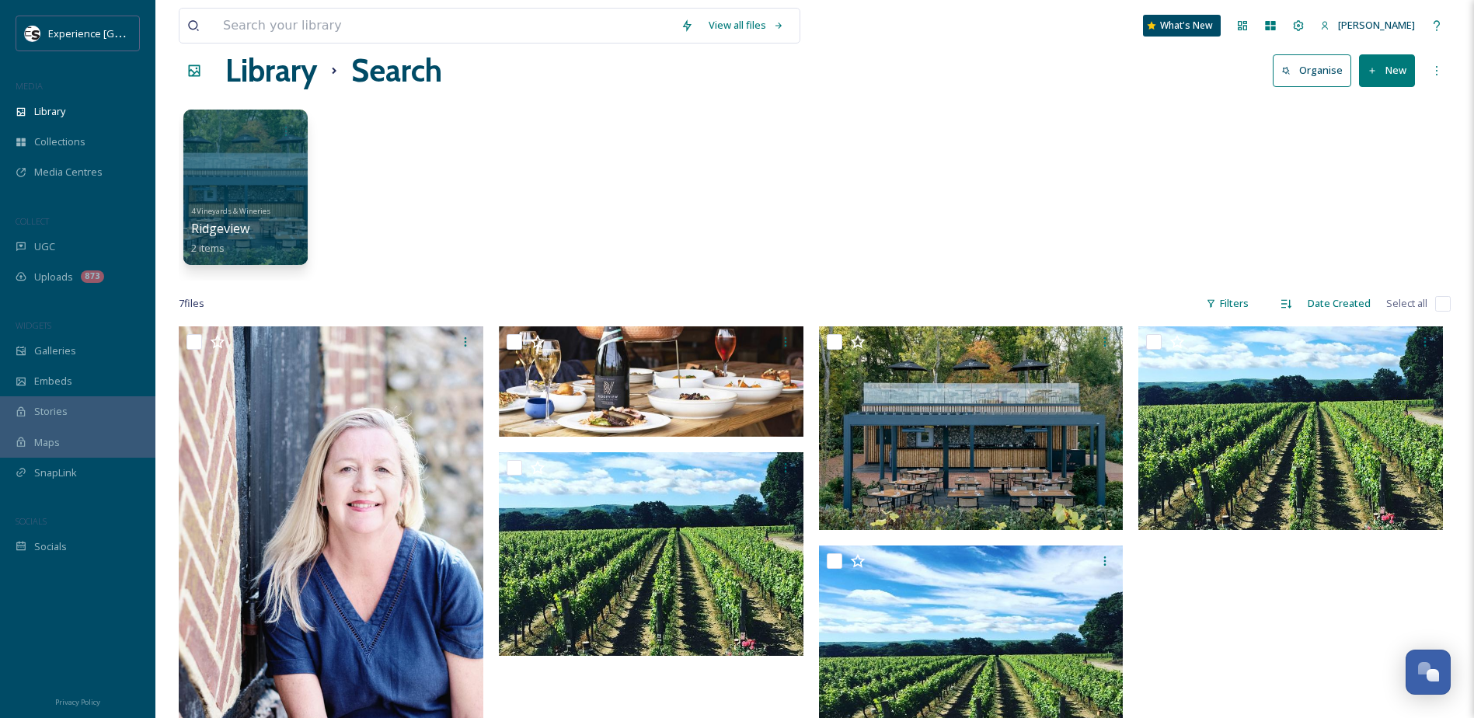
scroll to position [0, 0]
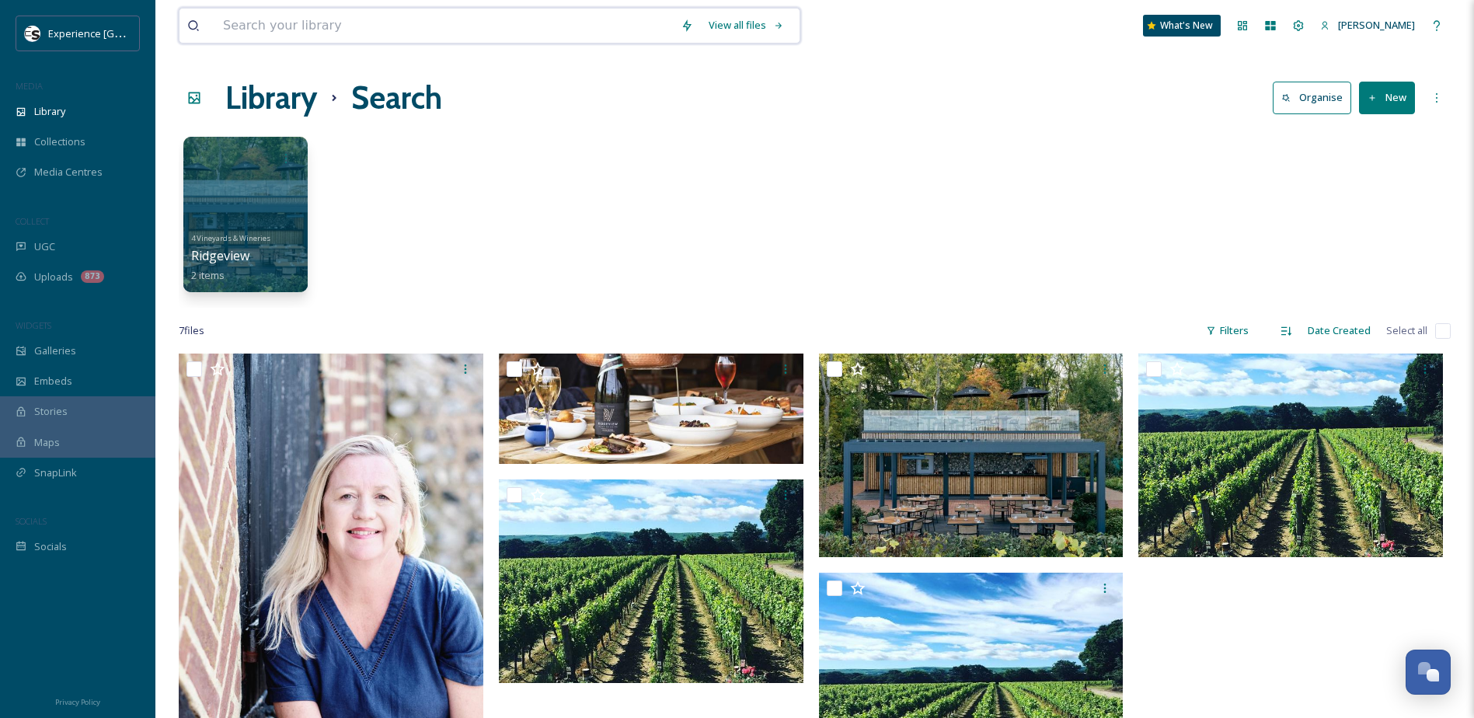
click at [323, 23] on input at bounding box center [444, 26] width 458 height 34
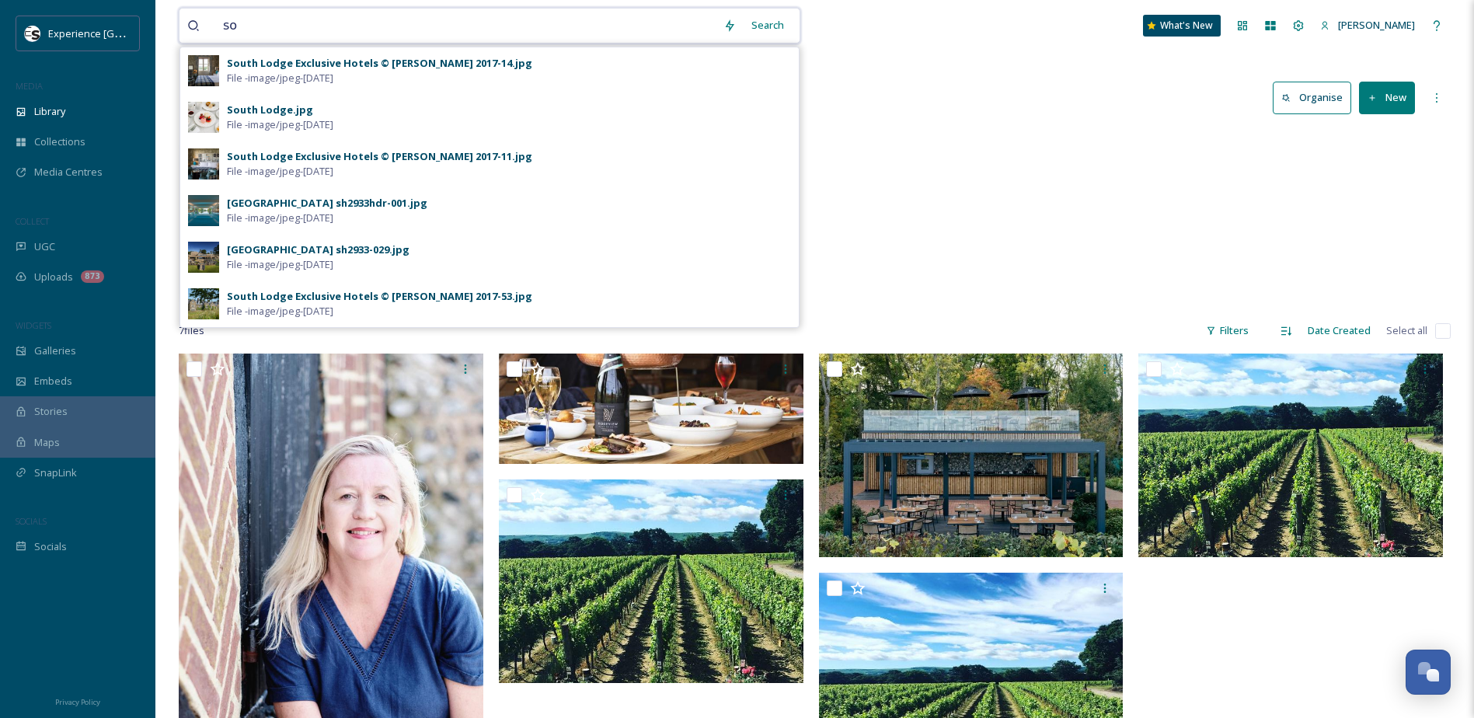
type input "s"
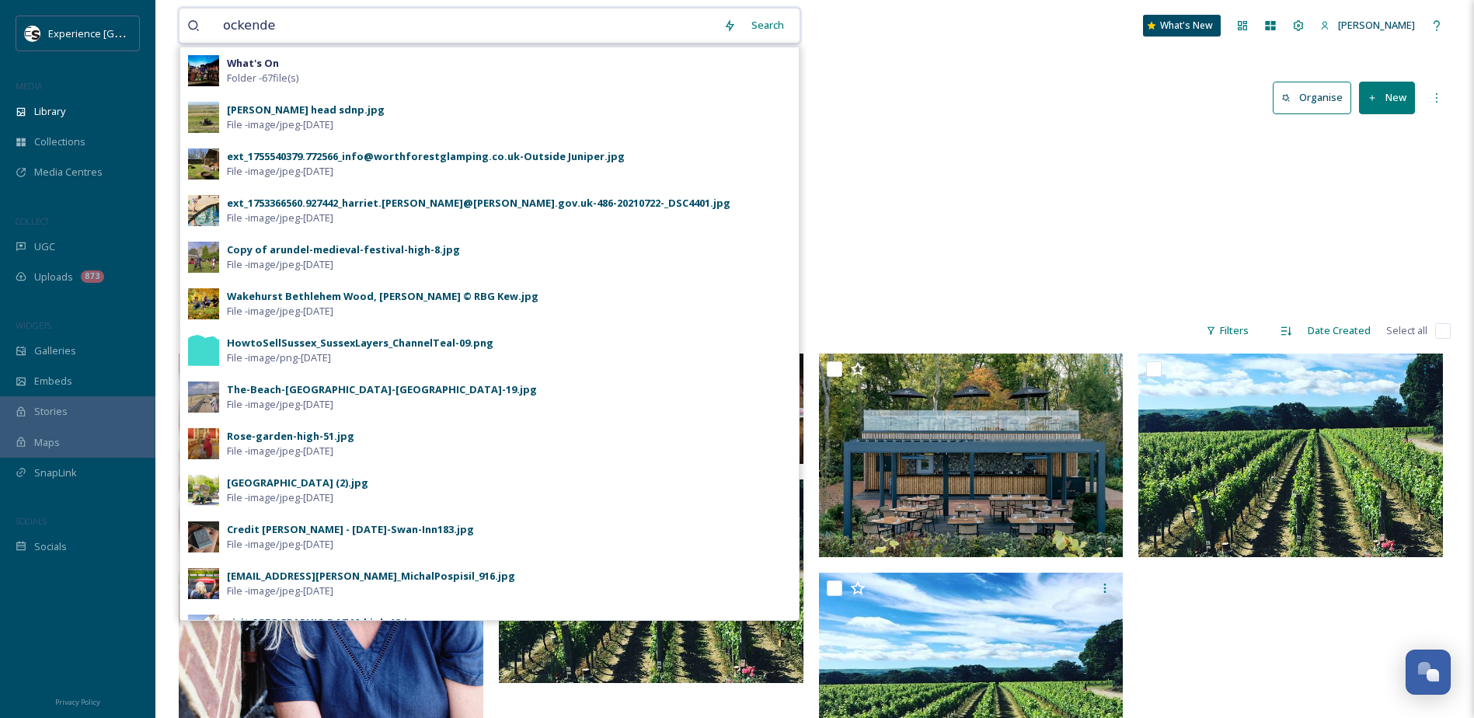
type input "ockenden"
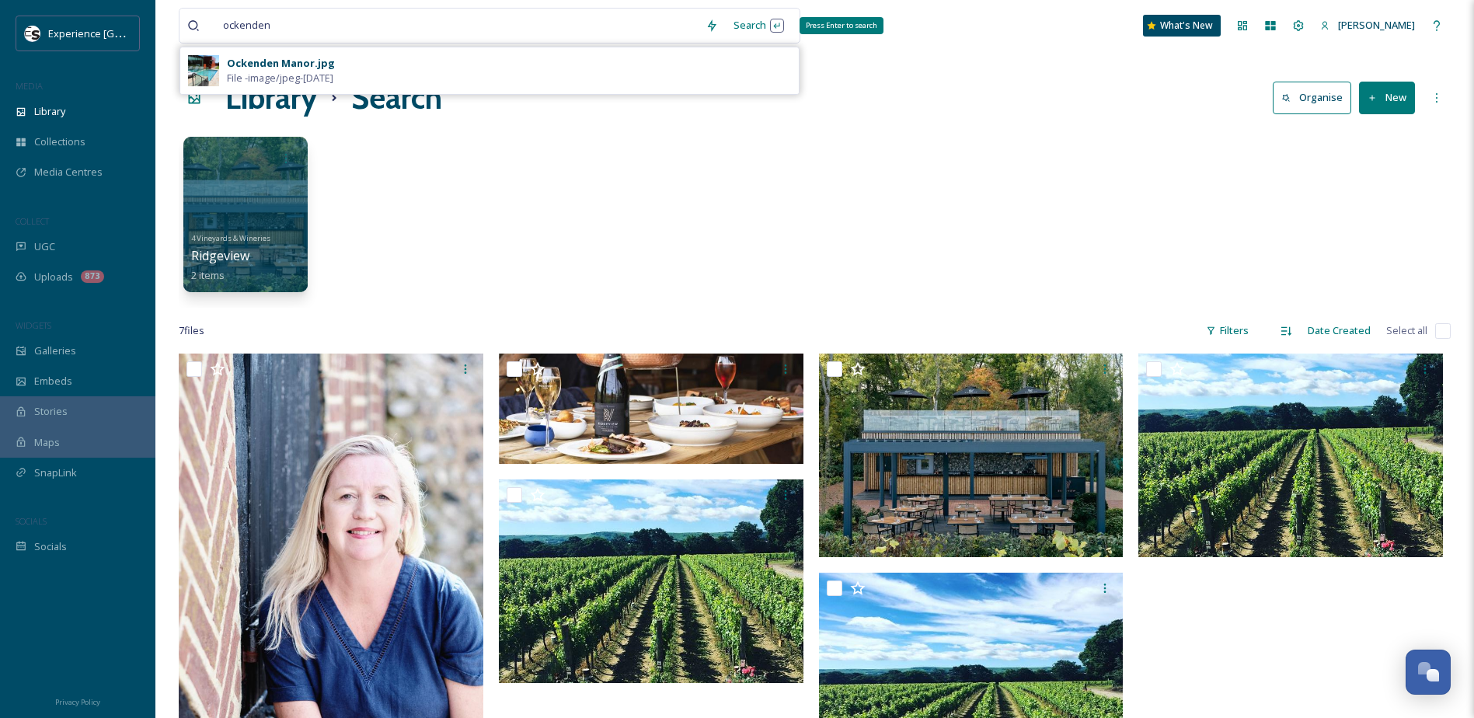
click at [746, 29] on div "Search Press Enter to search" at bounding box center [759, 25] width 66 height 30
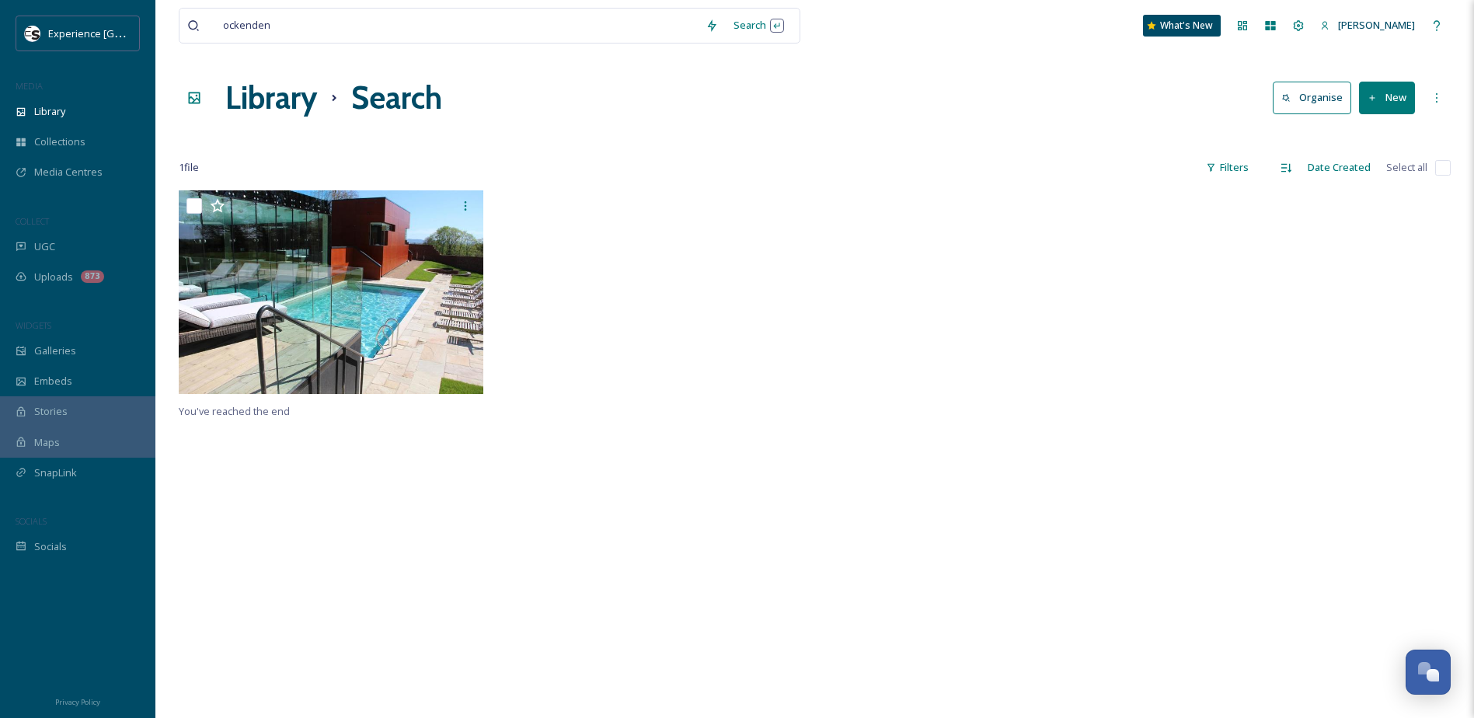
click at [888, 115] on div "Library Search Organise New" at bounding box center [815, 98] width 1272 height 47
click at [333, 59] on div "ockenden Search What's New [PERSON_NAME] Library Search Organise New Your Selec…" at bounding box center [814, 454] width 1319 height 909
drag, startPoint x: 889, startPoint y: 387, endPoint x: 881, endPoint y: 403, distance: 18.1
click at [889, 387] on div at bounding box center [975, 295] width 312 height 211
